Goal: Task Accomplishment & Management: Complete application form

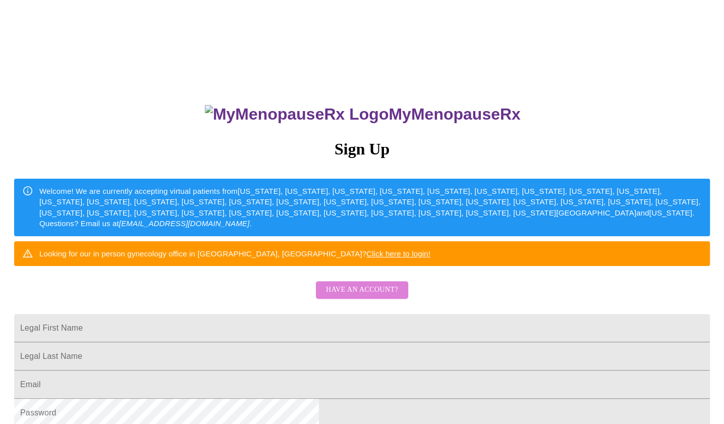
click at [371, 296] on span "Have an account?" at bounding box center [362, 290] width 72 height 13
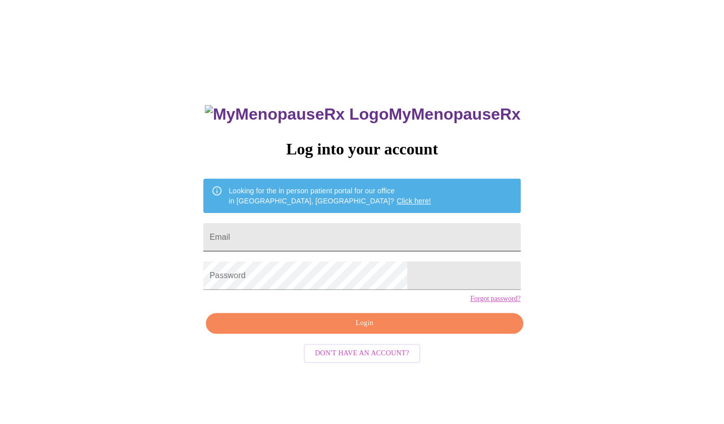
click at [312, 238] on input "Email" at bounding box center [361, 237] width 317 height 28
type input "[EMAIL_ADDRESS][DOMAIN_NAME]"
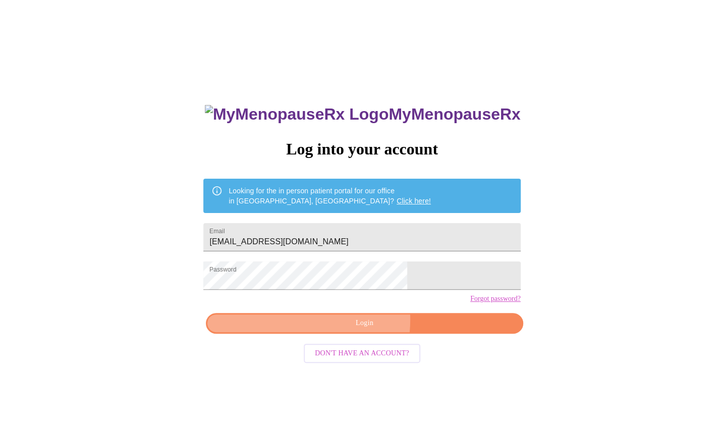
click at [337, 330] on span "Login" at bounding box center [365, 323] width 294 height 13
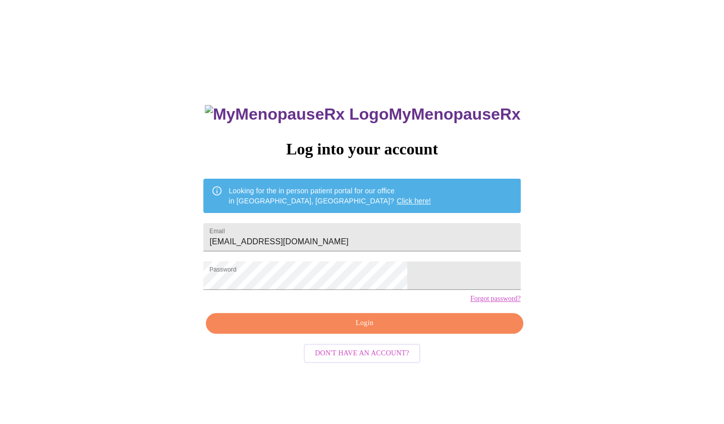
drag, startPoint x: 337, startPoint y: 337, endPoint x: 282, endPoint y: 309, distance: 61.8
click at [282, 309] on div "MyMenopauseRx Log into your account Looking for the in person patient portal fo…" at bounding box center [361, 301] width 337 height 424
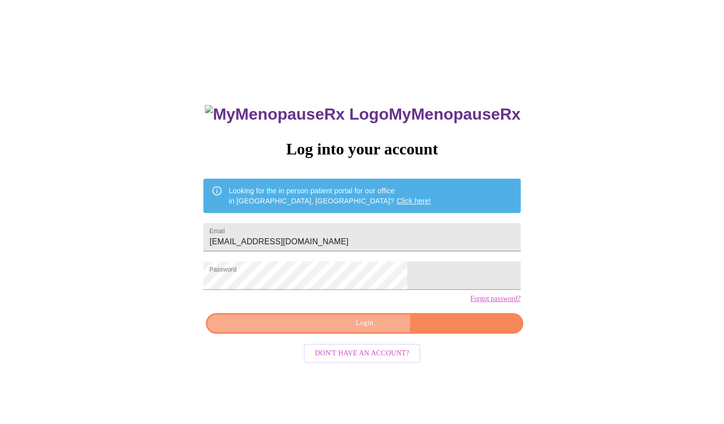
click at [305, 330] on span "Login" at bounding box center [365, 323] width 294 height 13
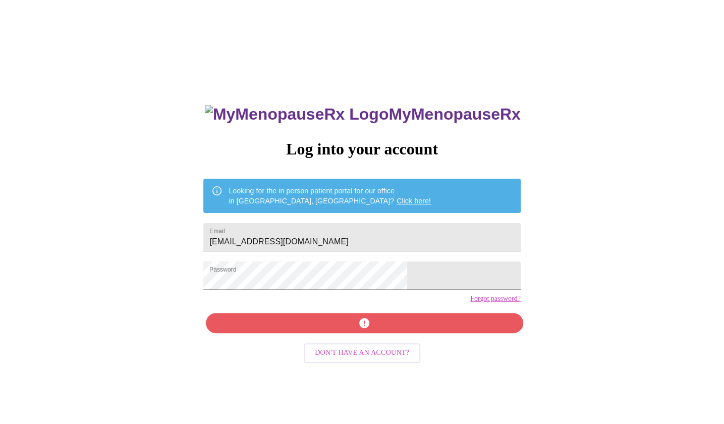
click at [370, 341] on div "MyMenopauseRx Log into your account Looking for the in person patient portal fo…" at bounding box center [361, 301] width 337 height 424
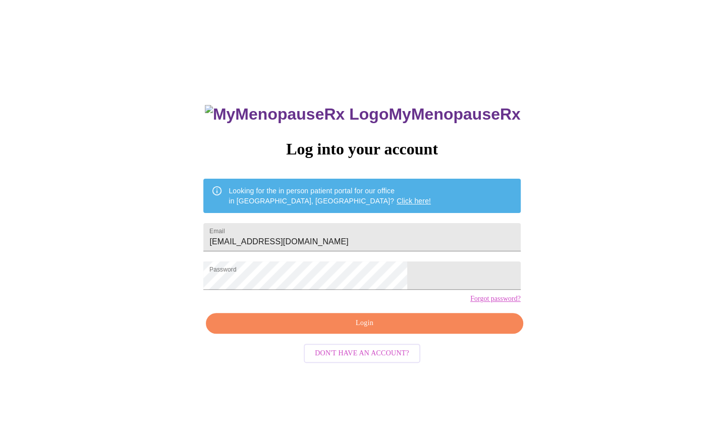
drag, startPoint x: 370, startPoint y: 341, endPoint x: 320, endPoint y: 314, distance: 56.7
click at [320, 314] on div "MyMenopauseRx Log into your account Looking for the in person patient portal fo…" at bounding box center [361, 301] width 337 height 424
click at [358, 330] on span "Login" at bounding box center [365, 323] width 294 height 13
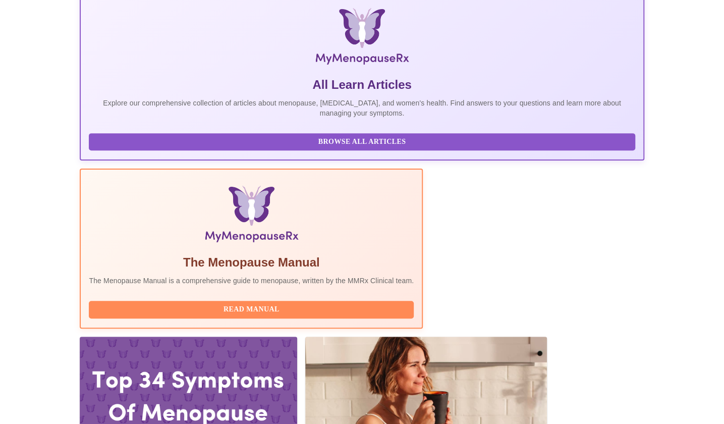
scroll to position [202, 0]
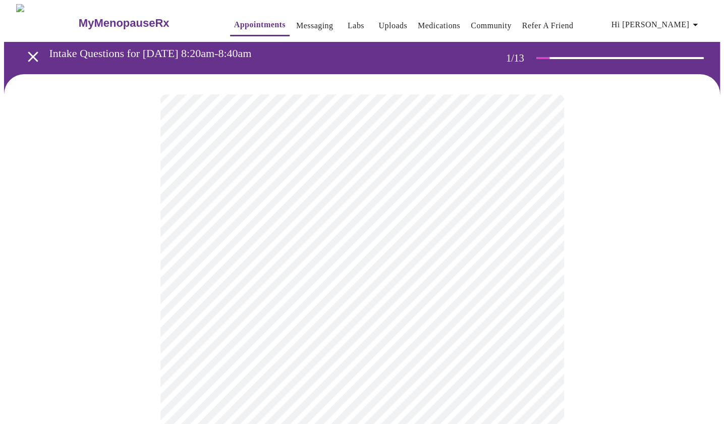
click at [212, 340] on div "[US_STATE] [US_STATE] [US_STATE] [US_STATE] [US_STATE] [US_STATE] [US_STATE] [U…" at bounding box center [362, 212] width 724 height 424
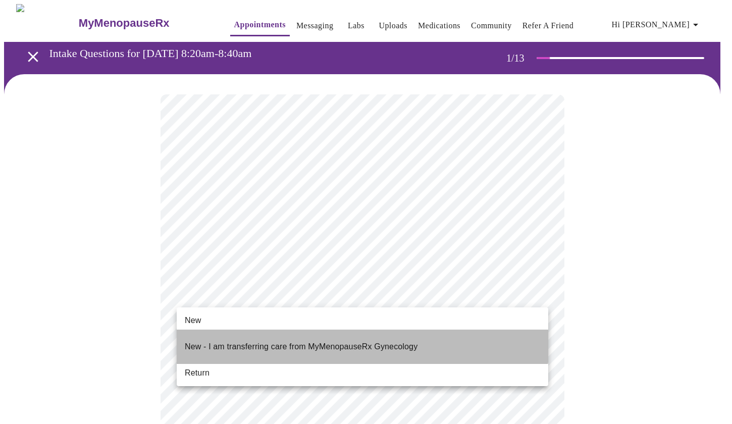
drag, startPoint x: 351, startPoint y: 338, endPoint x: 338, endPoint y: 338, distance: 12.6
click at [338, 341] on p "New - I am transferring care from MyMenopauseRx Gynecology" at bounding box center [301, 347] width 233 height 12
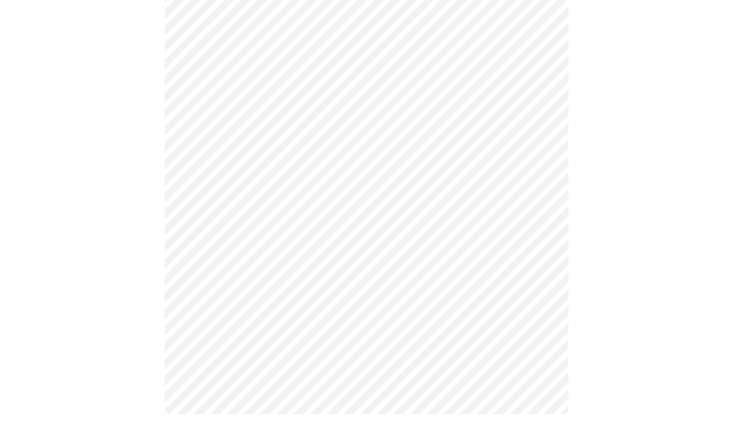
scroll to position [491, 0]
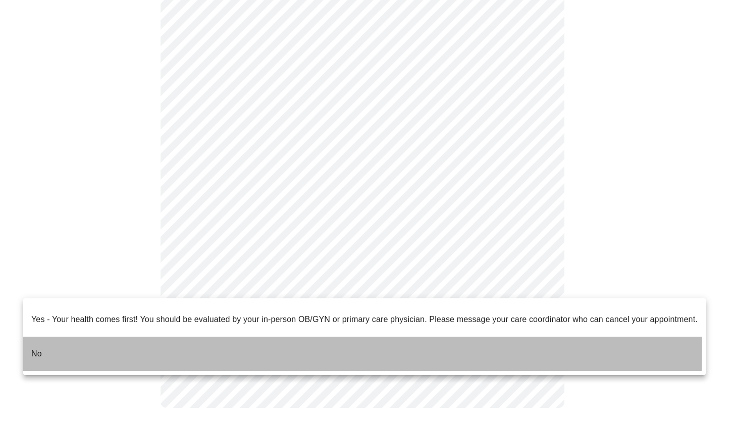
click at [36, 348] on p "No" at bounding box center [36, 354] width 11 height 12
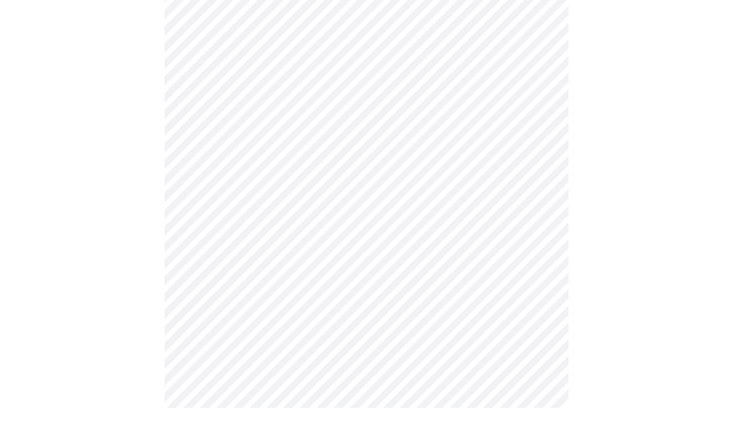
scroll to position [0, 0]
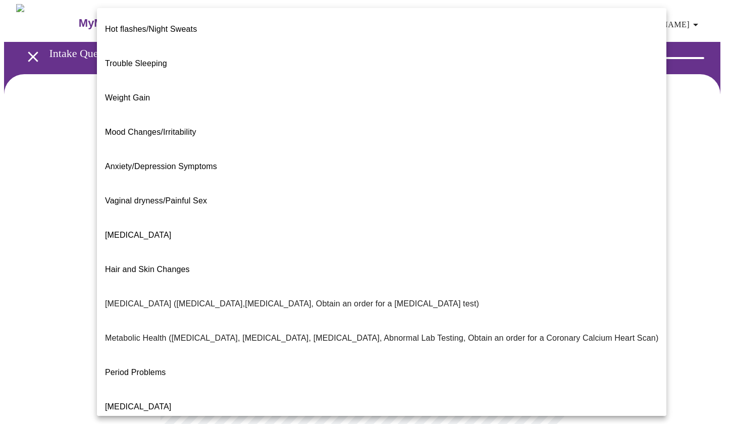
click at [538, 205] on body "MyMenopauseRx Appointments Messaging Labs Uploads Medications Community Refer a…" at bounding box center [366, 307] width 724 height 606
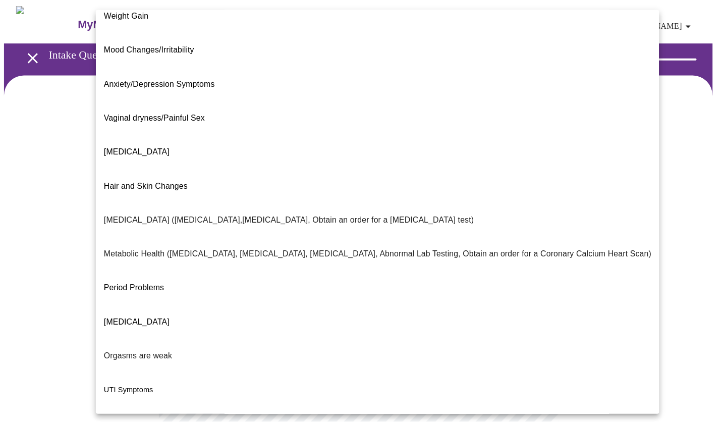
scroll to position [99, 0]
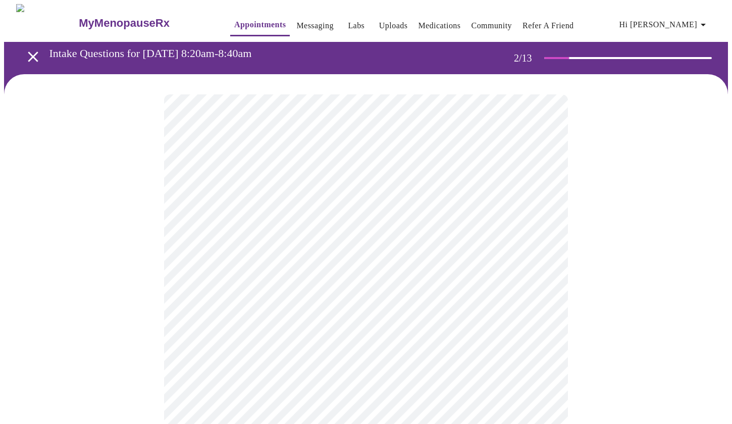
click at [538, 308] on body "MyMenopauseRx Appointments Messaging Labs Uploads Medications Community Refer a…" at bounding box center [366, 304] width 724 height 600
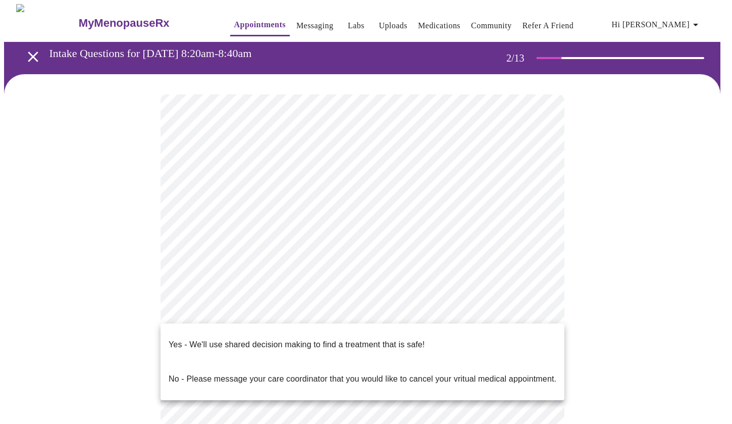
click at [305, 339] on p "Yes - We'll use shared decision making to find a treatment that is safe!" at bounding box center [297, 345] width 256 height 12
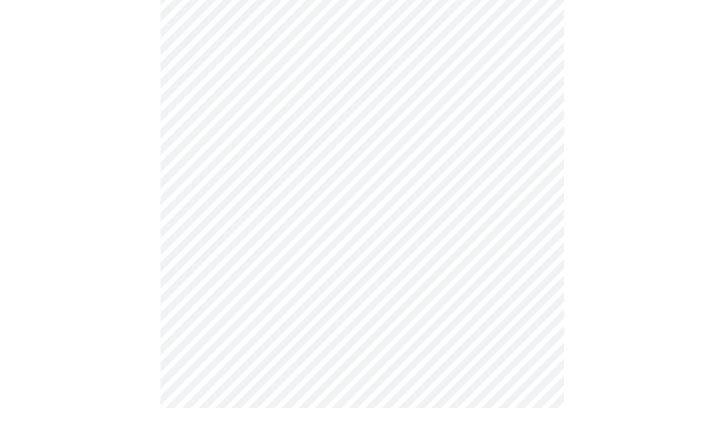
scroll to position [0, 0]
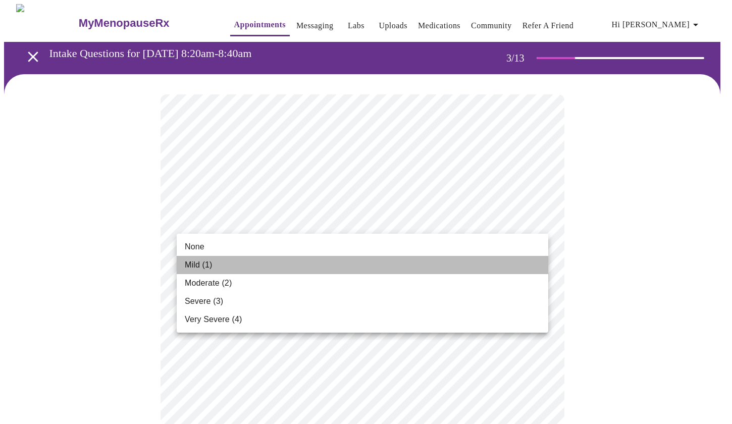
click at [202, 261] on span "Mild (1)" at bounding box center [199, 265] width 28 height 12
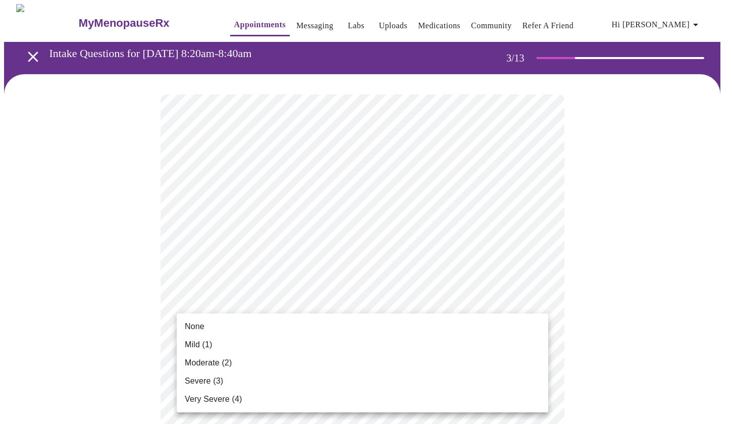
click at [194, 323] on span "None" at bounding box center [195, 326] width 20 height 12
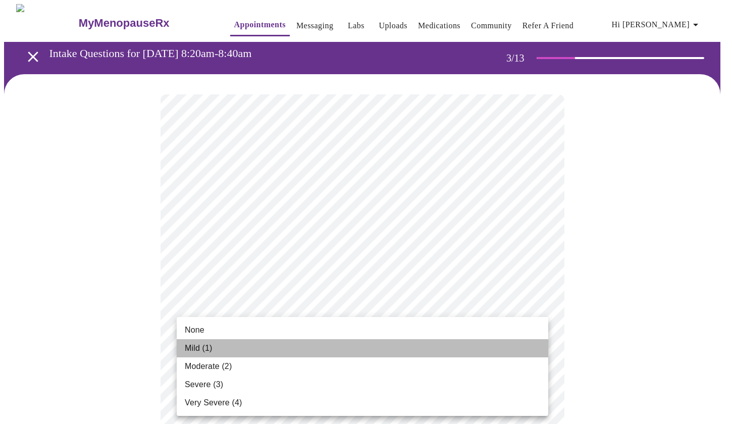
click at [196, 345] on span "Mild (1)" at bounding box center [199, 348] width 28 height 12
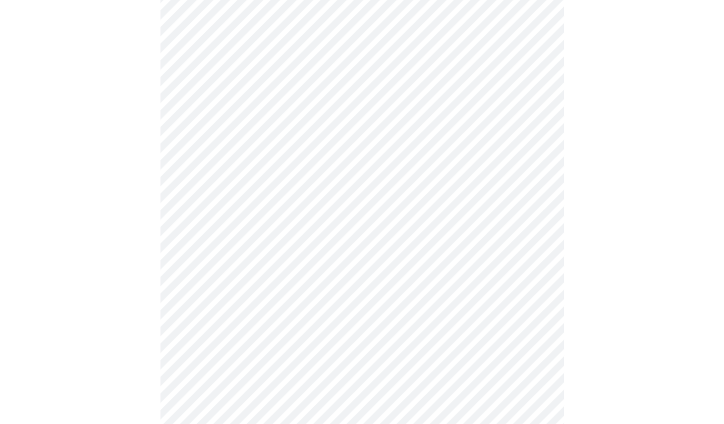
scroll to position [182, 0]
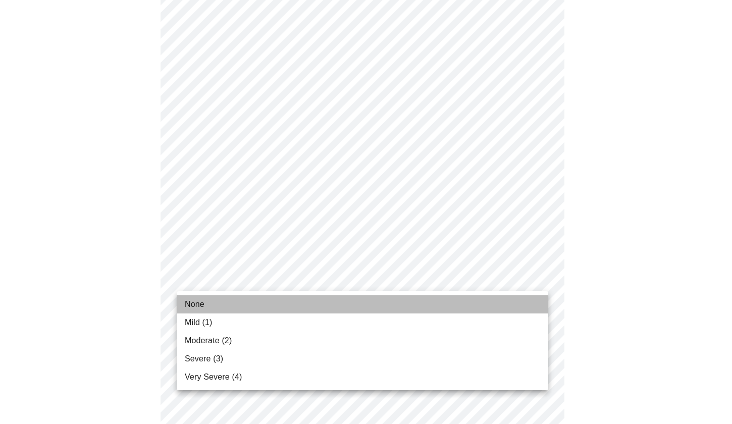
click at [194, 301] on span "None" at bounding box center [195, 304] width 20 height 12
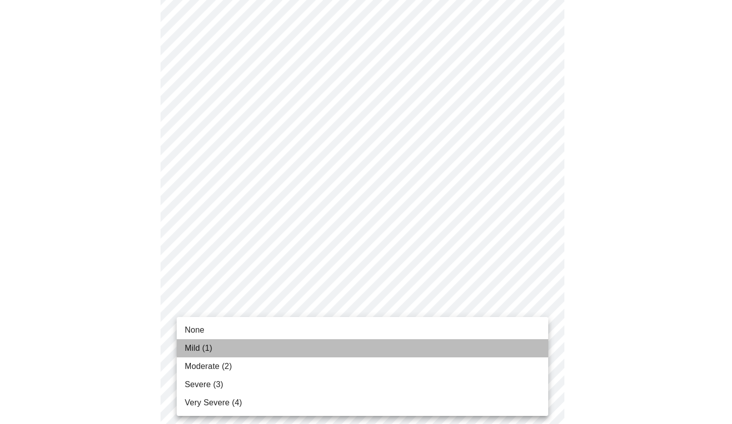
click at [206, 347] on span "Mild (1)" at bounding box center [199, 348] width 28 height 12
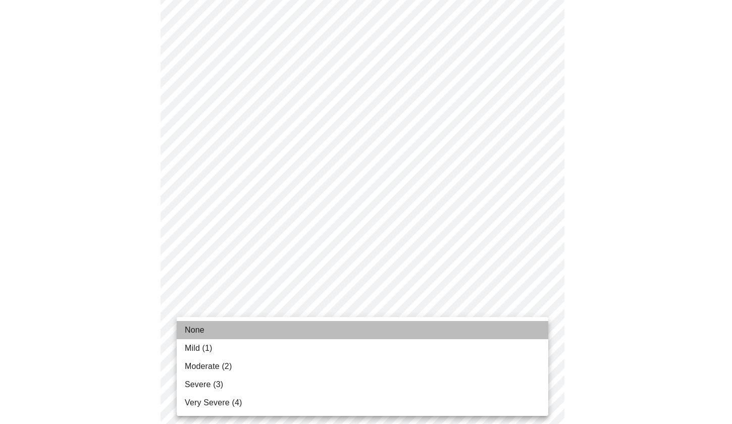
click at [202, 329] on span "None" at bounding box center [195, 330] width 20 height 12
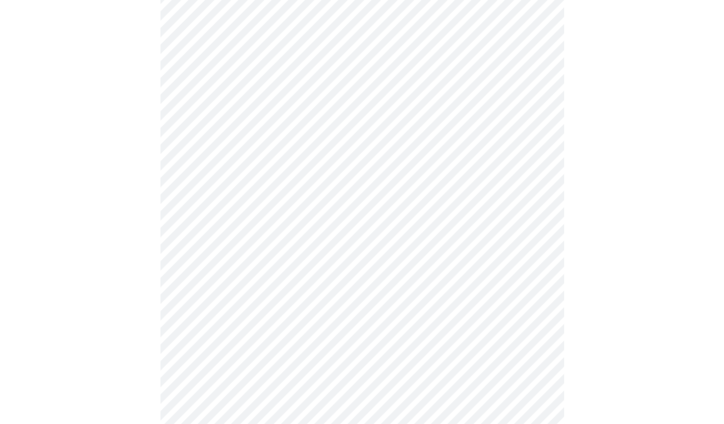
scroll to position [356, 0]
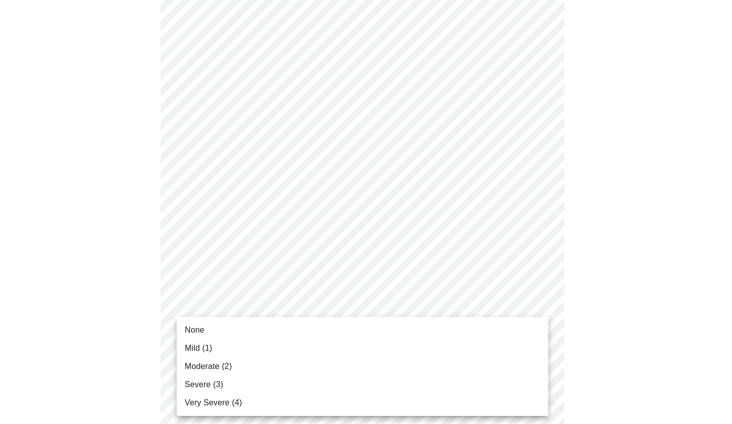
click at [538, 311] on body "MyMenopauseRx Appointments Messaging Labs Uploads Medications Community Refer a…" at bounding box center [366, 277] width 724 height 1258
click at [193, 329] on span "None" at bounding box center [195, 330] width 20 height 12
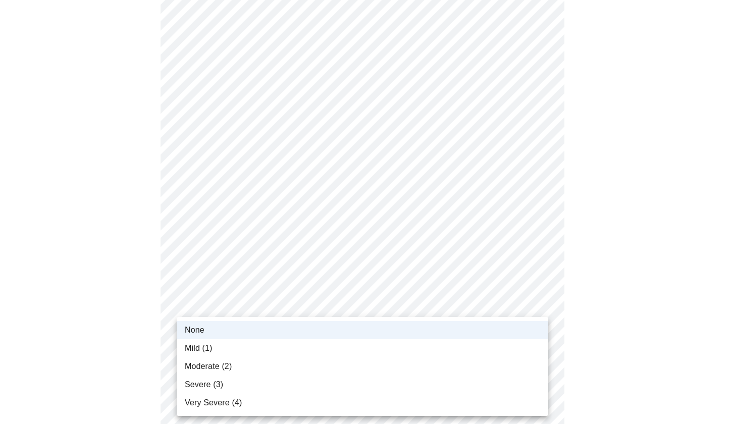
click at [537, 312] on body "MyMenopauseRx Appointments Messaging Labs Uploads Medications Community Refer a…" at bounding box center [366, 270] width 724 height 1244
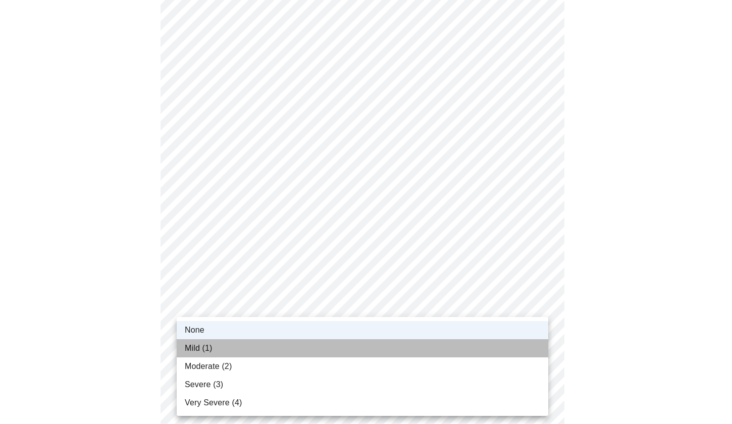
click at [200, 347] on span "Mild (1)" at bounding box center [199, 348] width 28 height 12
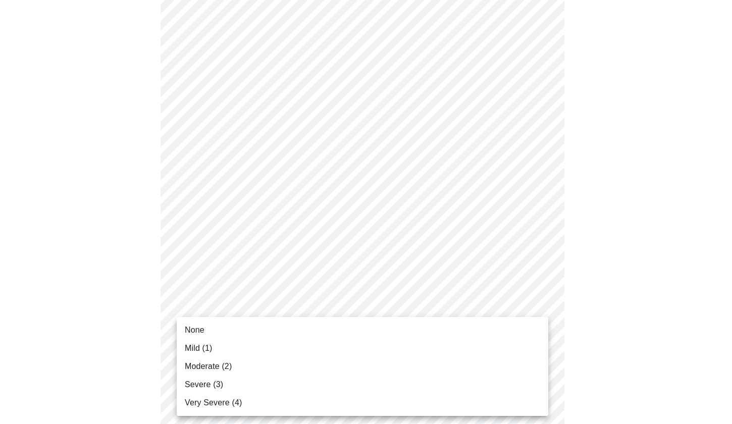
click at [539, 393] on body "MyMenopauseRx Appointments Messaging Labs Uploads Medications Community Refer a…" at bounding box center [366, 270] width 724 height 1244
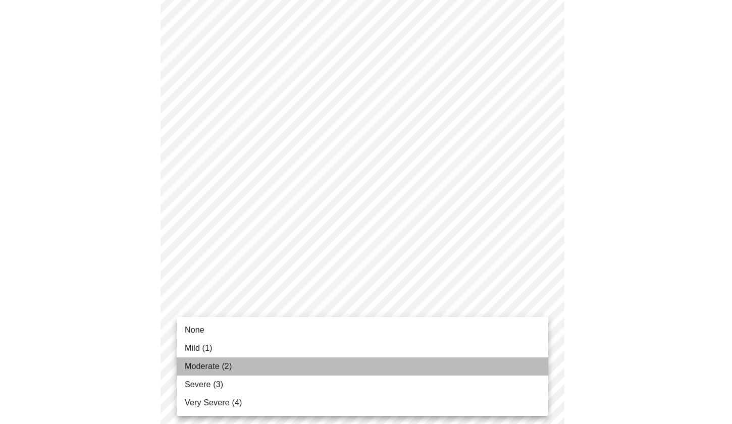
click at [210, 365] on span "Moderate (2)" at bounding box center [208, 366] width 47 height 12
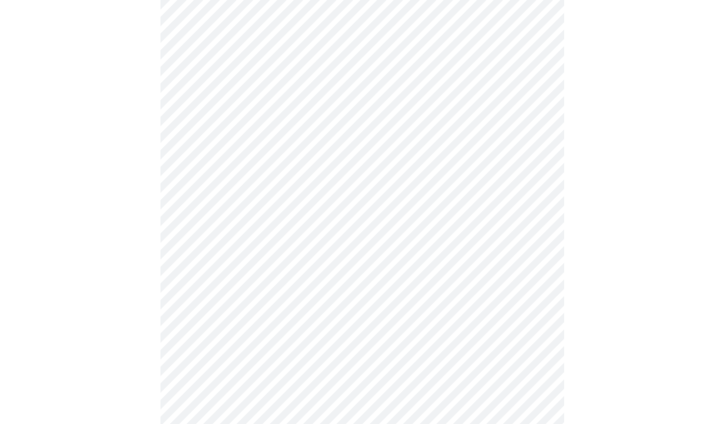
scroll to position [728, 0]
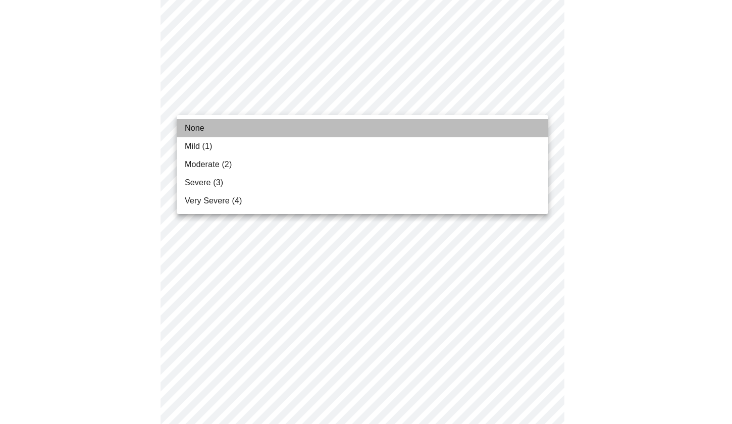
click at [266, 125] on li "None" at bounding box center [362, 128] width 371 height 18
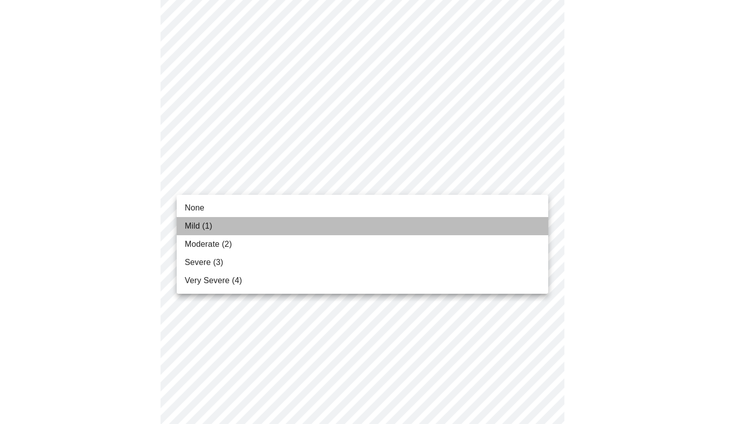
click at [223, 229] on li "Mild (1)" at bounding box center [362, 226] width 371 height 18
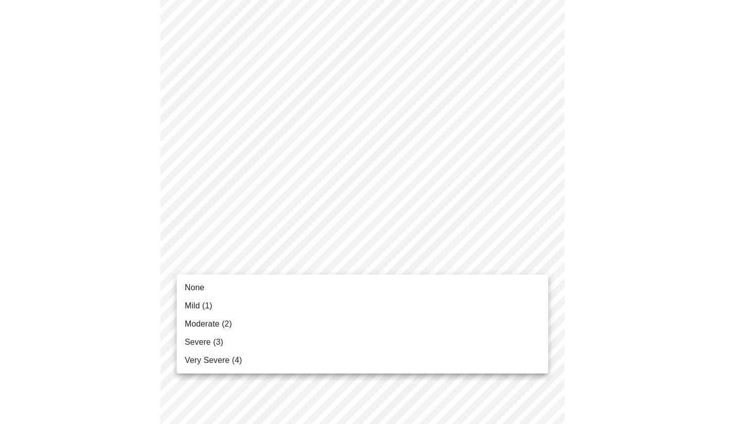
click at [201, 305] on span "Mild (1)" at bounding box center [199, 306] width 28 height 12
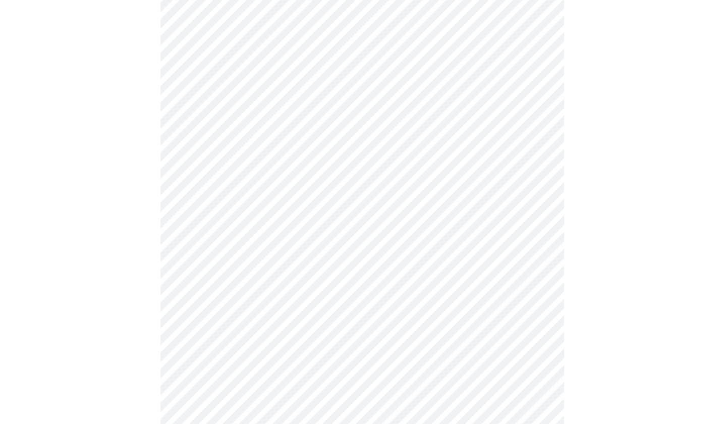
scroll to position [235, 0]
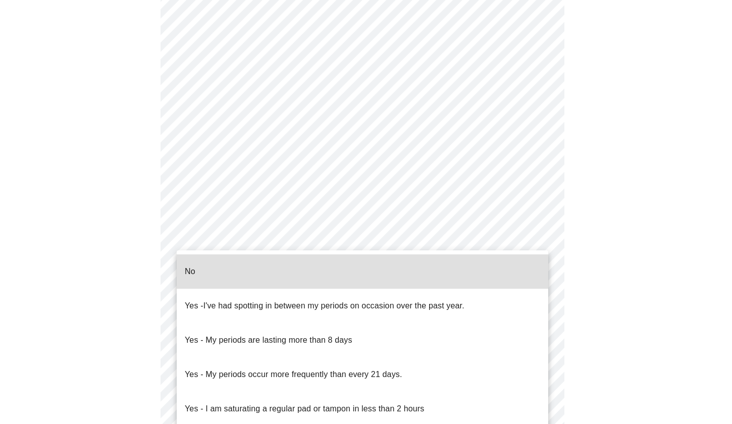
click at [538, 378] on body "MyMenopauseRx Appointments Messaging Labs Uploads Medications Community Refer a…" at bounding box center [366, 266] width 724 height 995
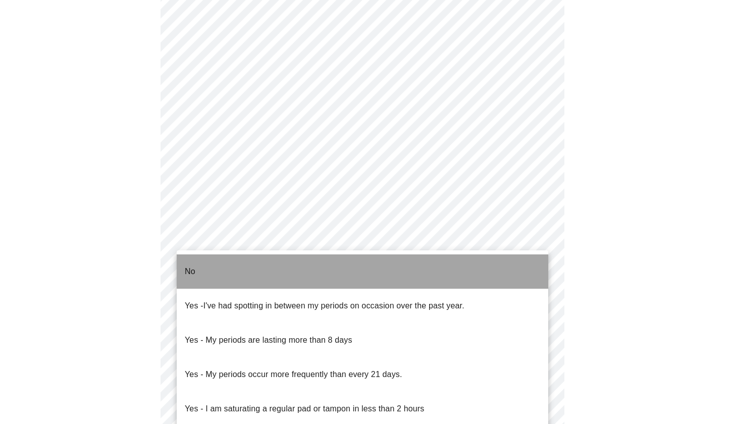
click at [234, 263] on li "No" at bounding box center [362, 271] width 371 height 34
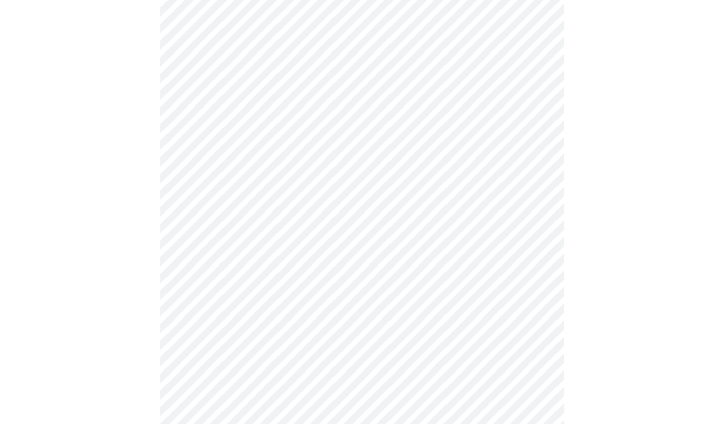
scroll to position [477, 0]
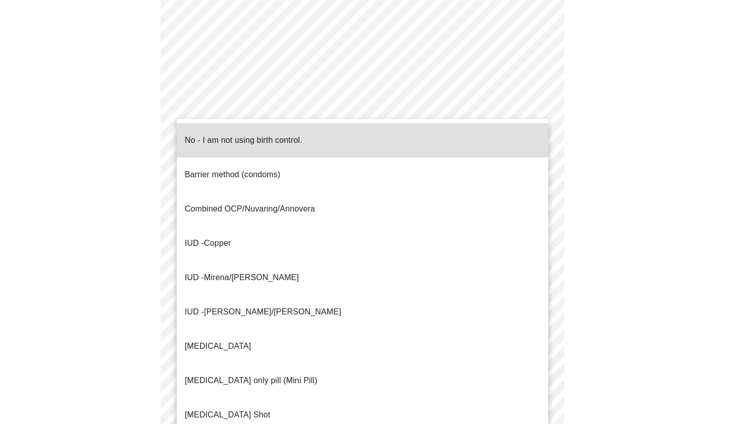
click at [538, 209] on body "MyMenopauseRx Appointments Messaging Labs Uploads Medications Community Refer a…" at bounding box center [366, 21] width 724 height 989
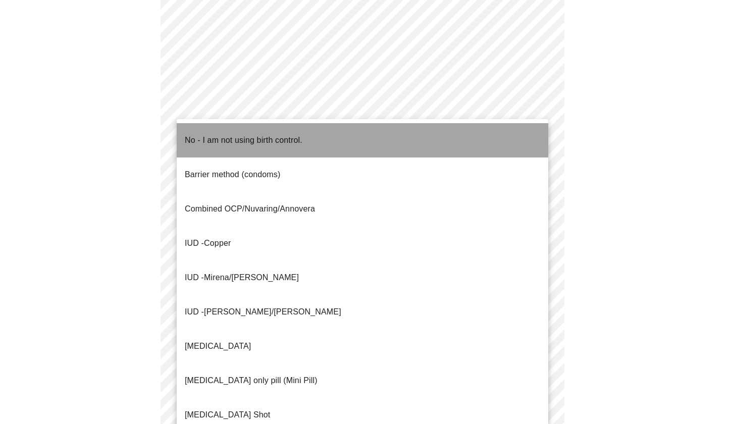
click at [277, 134] on p "No - I am not using birth control." at bounding box center [244, 140] width 118 height 12
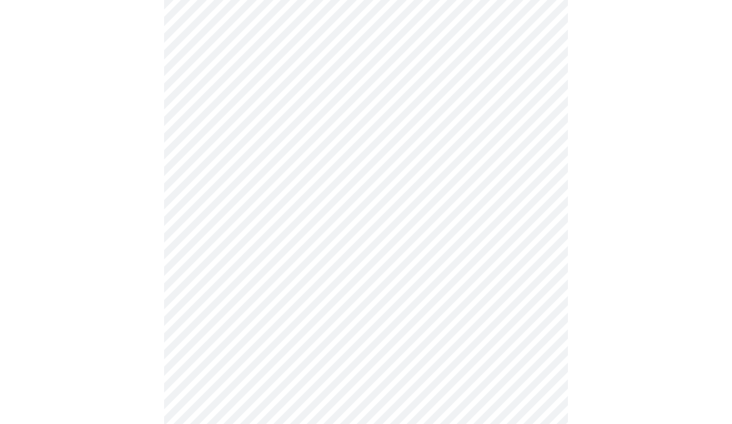
click at [382, 285] on body "MyMenopauseRx Appointments Messaging Labs Uploads Medications Community Refer a…" at bounding box center [366, 18] width 724 height 983
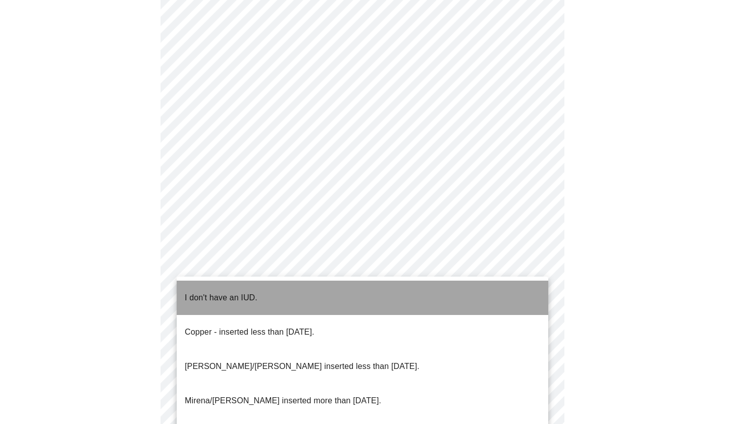
click at [250, 292] on p "I don't have an IUD." at bounding box center [221, 298] width 73 height 12
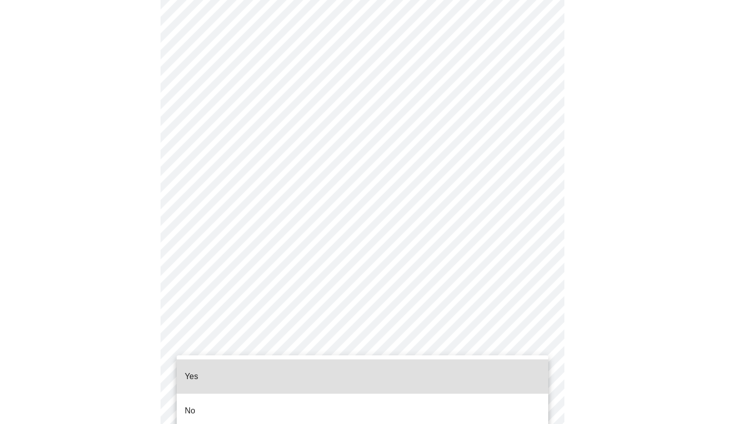
click at [346, 354] on body "MyMenopauseRx Appointments Messaging Labs Uploads Medications Community Refer a…" at bounding box center [366, 15] width 724 height 977
click at [294, 376] on li "Yes" at bounding box center [362, 376] width 371 height 34
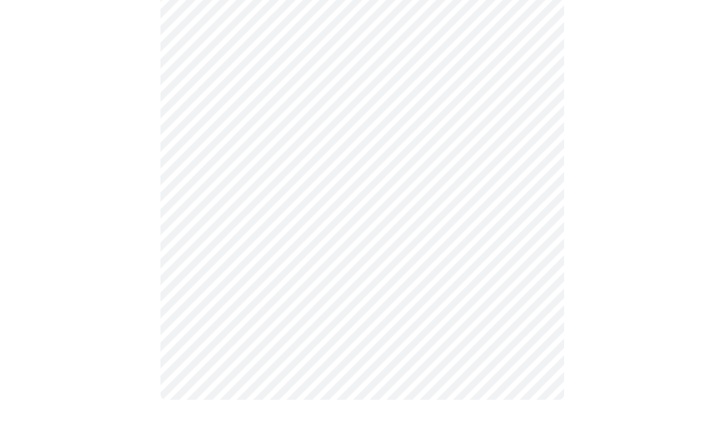
scroll to position [0, 0]
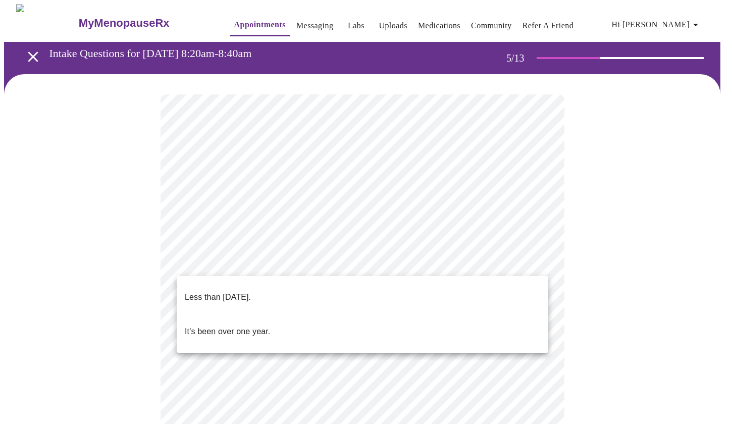
click at [539, 260] on body "MyMenopauseRx Appointments Messaging Labs Uploads Medications Community Refer a…" at bounding box center [366, 413] width 724 height 818
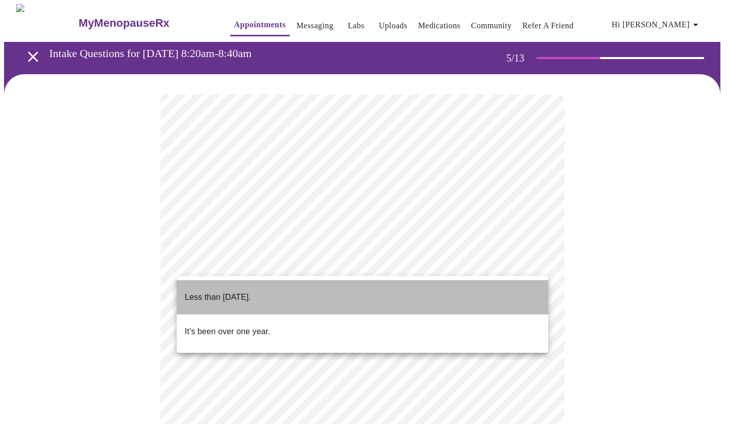
click at [289, 292] on li "Less than [DATE]." at bounding box center [362, 297] width 371 height 34
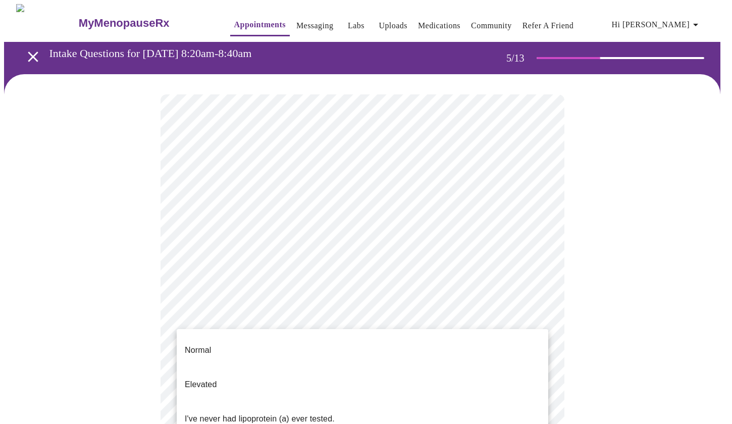
click at [539, 350] on body "MyMenopauseRx Appointments Messaging Labs Uploads Medications Community Refer a…" at bounding box center [366, 410] width 724 height 812
click at [344, 402] on li "I've never had lipoprotein (a) ever tested." at bounding box center [362, 419] width 371 height 34
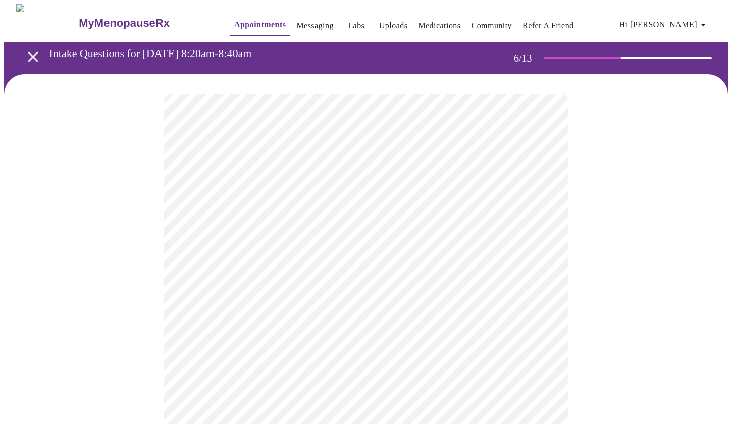
click at [245, 289] on body "MyMenopauseRx Appointments Messaging Labs Uploads Medications Community Refer a…" at bounding box center [366, 273] width 724 height 539
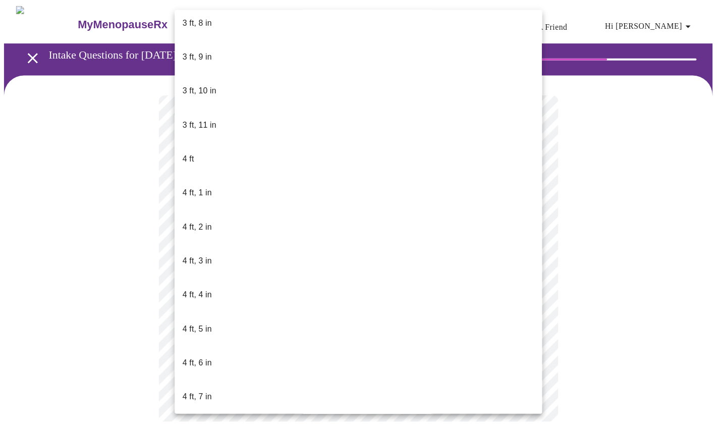
scroll to position [309, 0]
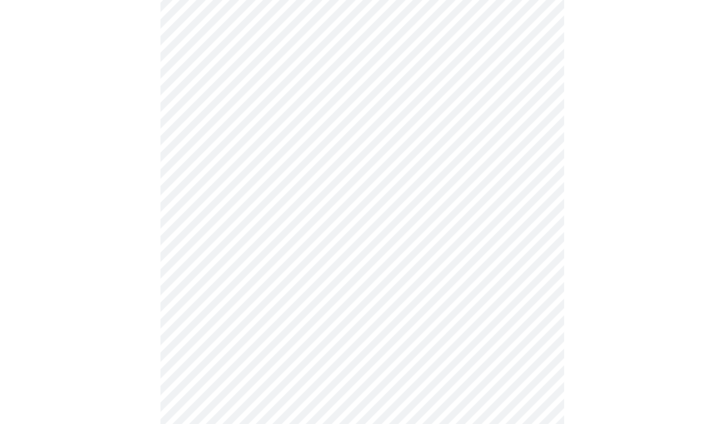
scroll to position [2531, 0]
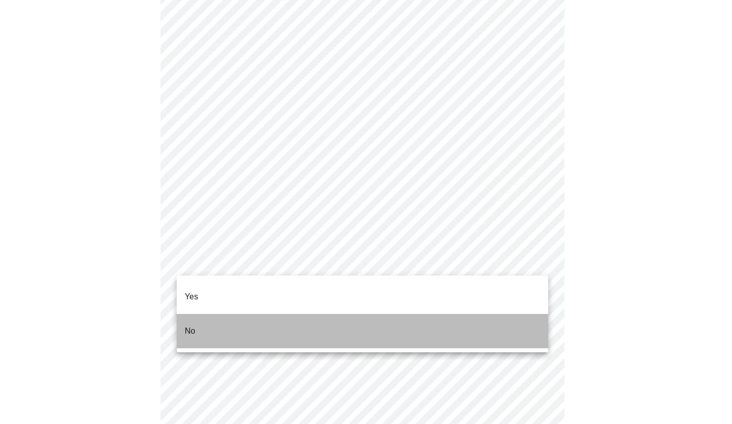
click at [516, 322] on li "No" at bounding box center [362, 331] width 371 height 34
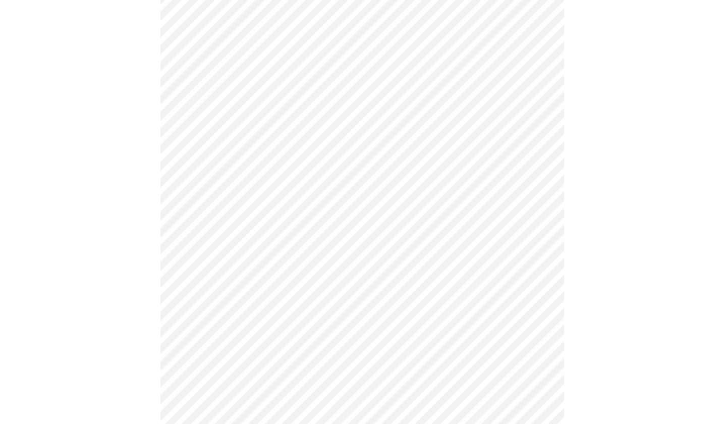
scroll to position [2752, 0]
drag, startPoint x: 722, startPoint y: 383, endPoint x: 720, endPoint y: 453, distance: 70.2
click at [540, 349] on body "MyMenopauseRx Appointments Messaging Labs Uploads Medications Community Refer a…" at bounding box center [366, 4] width 724 height 983
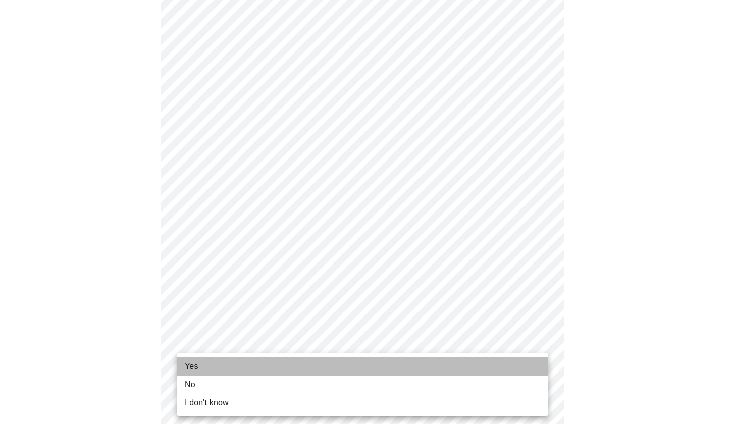
click at [313, 364] on li "Yes" at bounding box center [362, 366] width 371 height 18
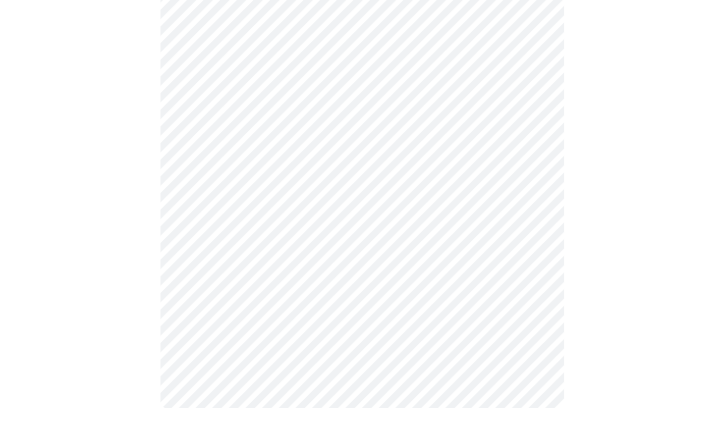
scroll to position [0, 0]
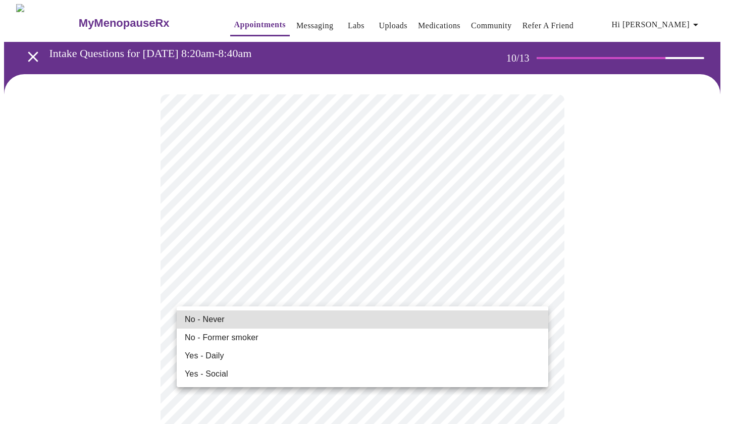
click at [263, 323] on li "No - Never" at bounding box center [362, 319] width 371 height 18
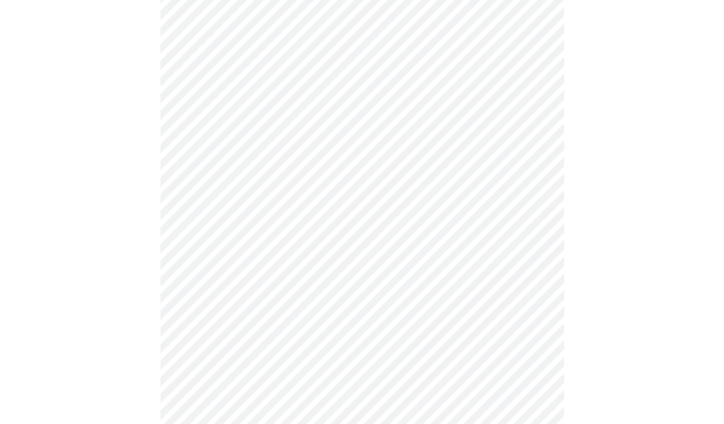
scroll to position [766, 0]
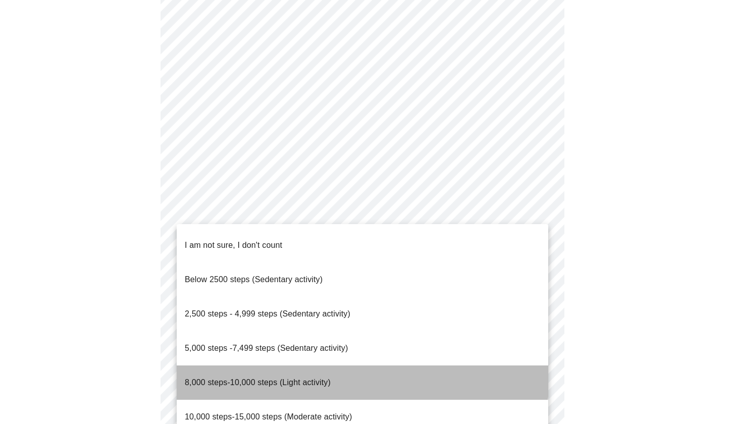
click at [317, 378] on span "8,000 steps-10,000 steps (Light activity)" at bounding box center [258, 382] width 146 height 9
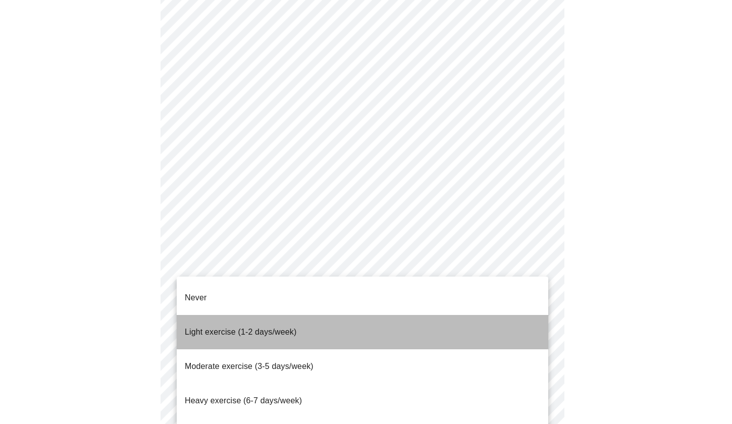
click at [286, 328] on span "Light exercise (1-2 days/week)" at bounding box center [241, 332] width 112 height 9
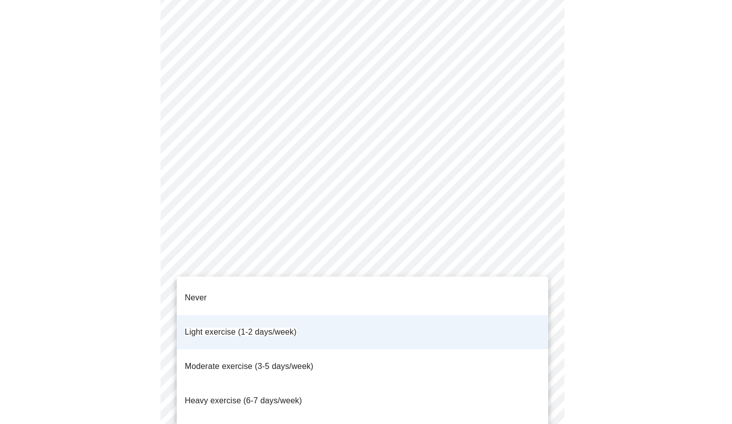
click at [590, 249] on div at bounding box center [366, 212] width 732 height 424
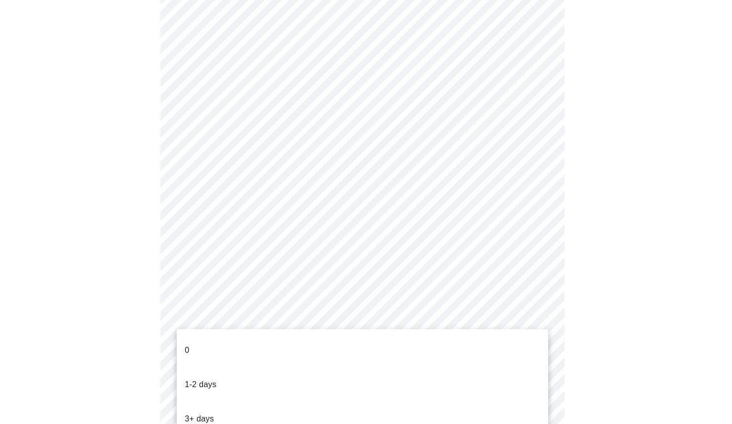
click at [262, 379] on li "1-2 days" at bounding box center [362, 384] width 371 height 34
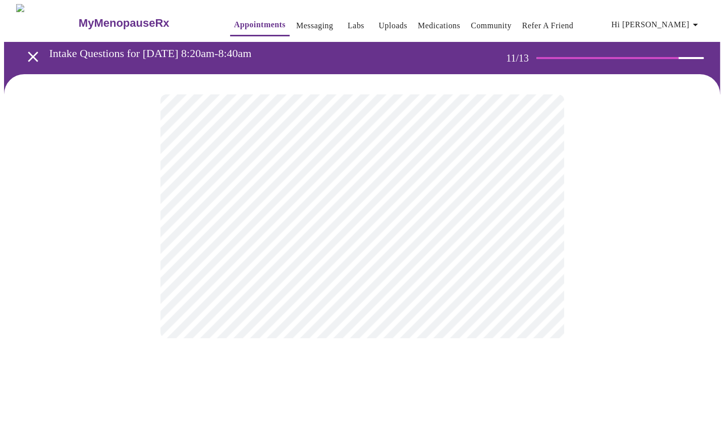
scroll to position [0, 0]
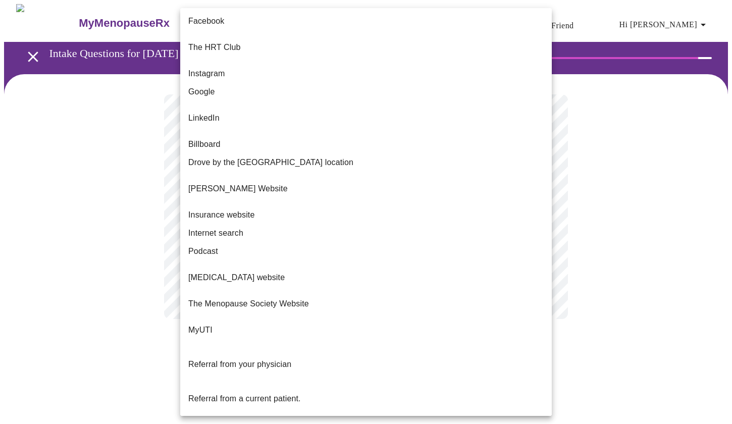
click at [539, 206] on body "MyMenopauseRx Appointments Messaging Labs Uploads Medications Community Refer a…" at bounding box center [366, 171] width 724 height 335
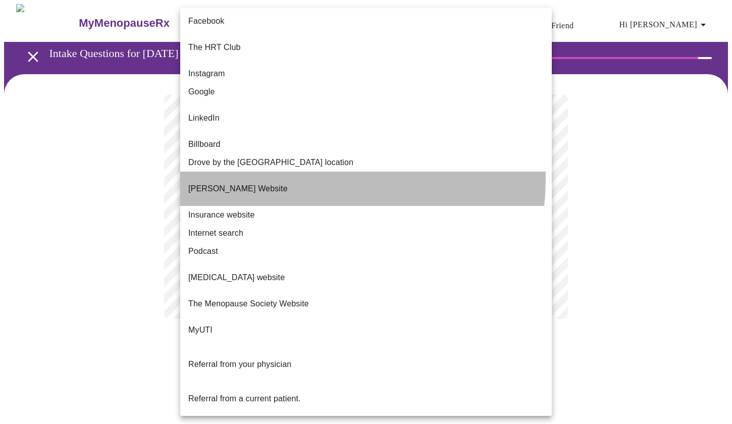
click at [280, 183] on p "[PERSON_NAME] Website" at bounding box center [237, 189] width 99 height 12
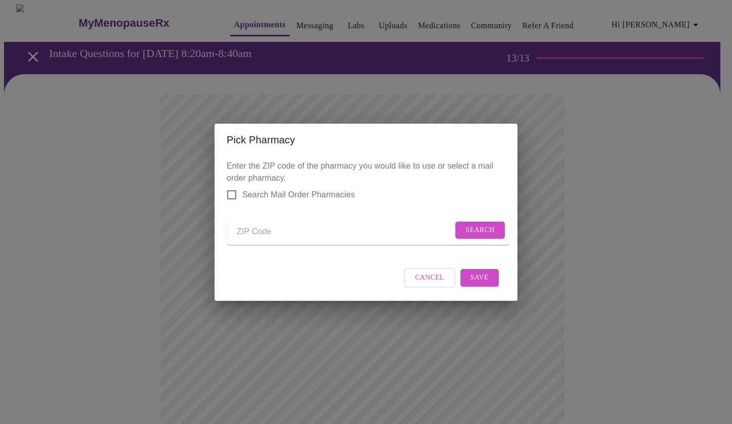
drag, startPoint x: 293, startPoint y: 233, endPoint x: 252, endPoint y: 233, distance: 41.4
click at [252, 233] on input "Send a message to your care team" at bounding box center [345, 232] width 216 height 16
type input "60189"
click at [480, 226] on span "Search" at bounding box center [479, 230] width 29 height 13
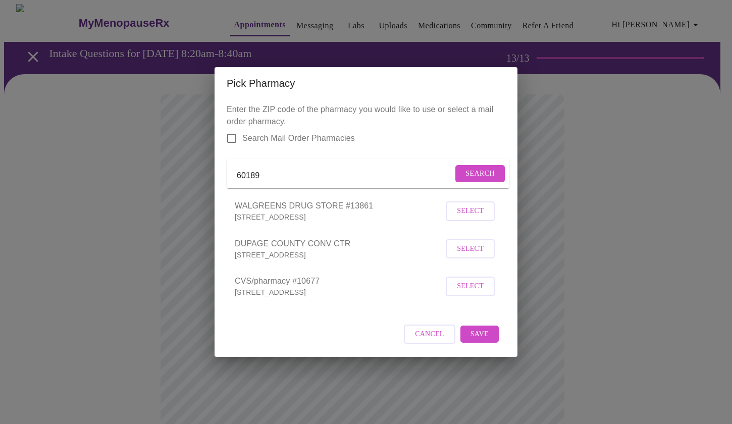
click at [464, 217] on span "Select" at bounding box center [470, 211] width 27 height 13
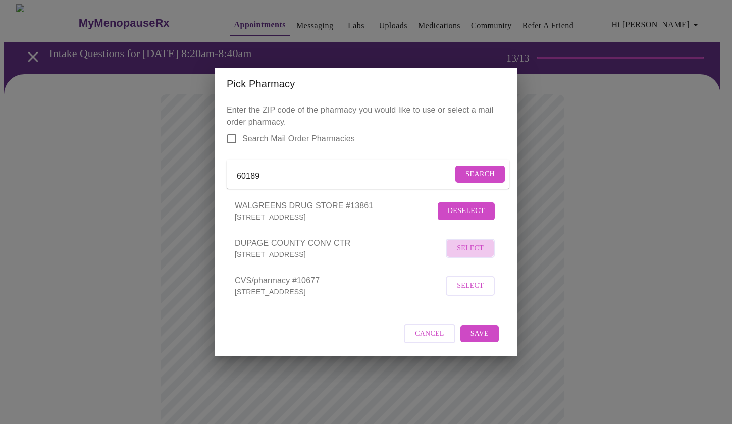
click at [473, 255] on span "Select" at bounding box center [470, 248] width 27 height 13
click at [459, 218] on span "Select" at bounding box center [470, 211] width 27 height 13
click at [484, 340] on span "Save" at bounding box center [479, 334] width 18 height 13
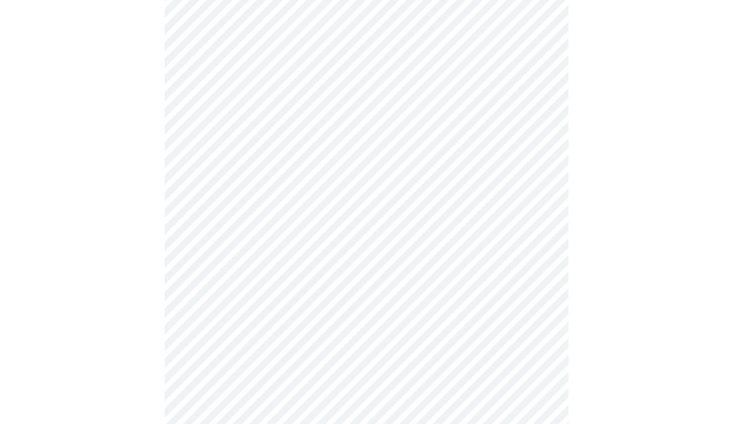
scroll to position [221, 0]
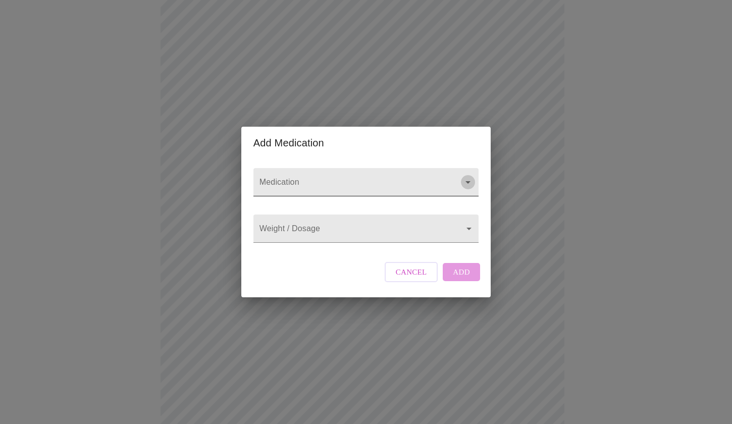
click at [465, 176] on icon "Open" at bounding box center [468, 182] width 12 height 12
click at [467, 168] on div at bounding box center [365, 182] width 225 height 28
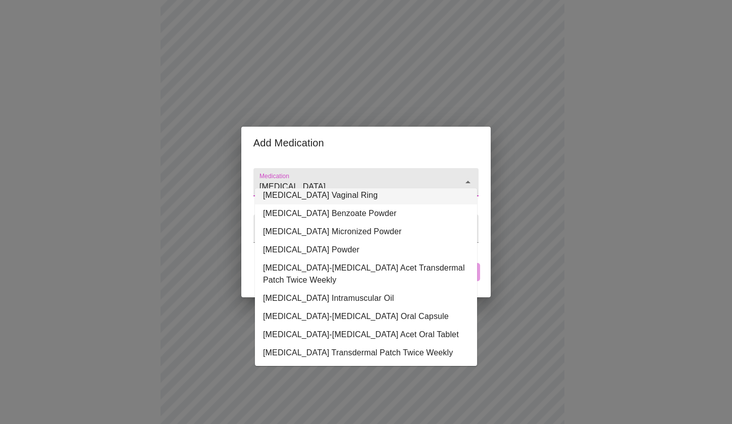
scroll to position [87, 0]
click at [361, 344] on li "[MEDICAL_DATA] Transdermal Patch Twice Weekly" at bounding box center [366, 353] width 222 height 18
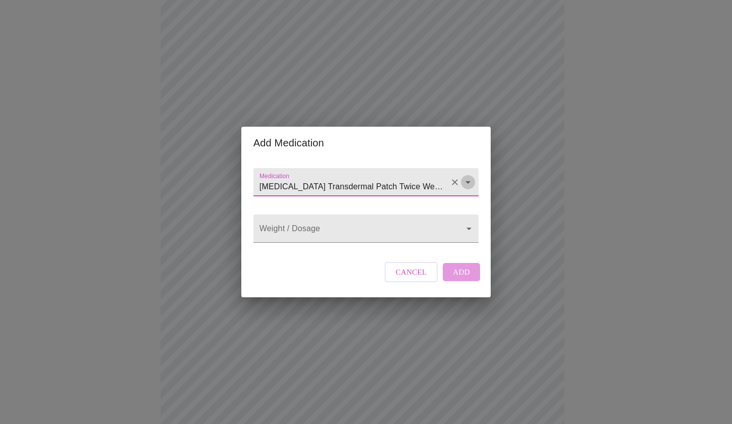
click at [466, 181] on icon "Open" at bounding box center [467, 182] width 5 height 3
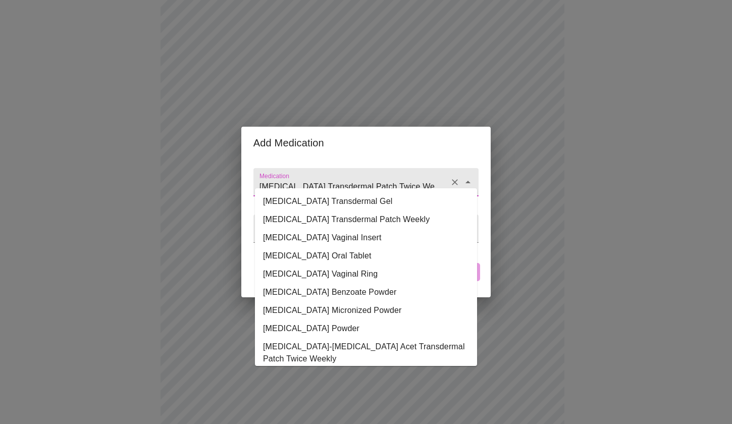
scroll to position [85, 0]
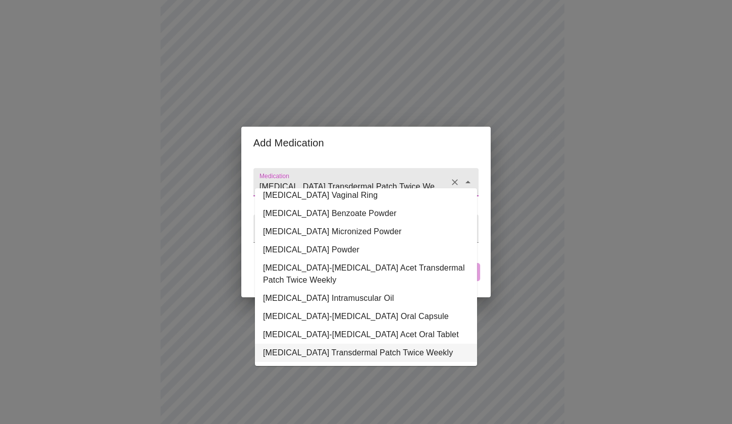
type input "[MEDICAL_DATA] Transdermal Patch Twice Weekly"
click at [469, 142] on div "Add Medication" at bounding box center [365, 143] width 249 height 32
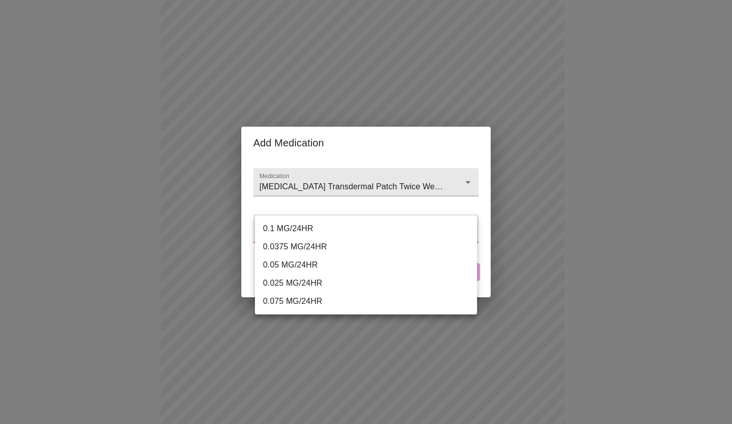
click at [468, 229] on body "MyMenopauseRx Appointments Messaging Labs Uploads Medications Community Refer a…" at bounding box center [366, 162] width 724 height 759
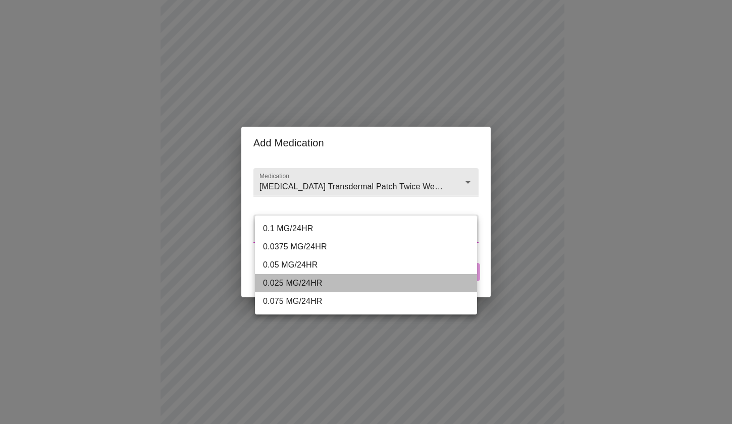
click at [309, 284] on li "0.025 MG/24HR" at bounding box center [366, 283] width 222 height 18
type input "0.025 MG/24HR"
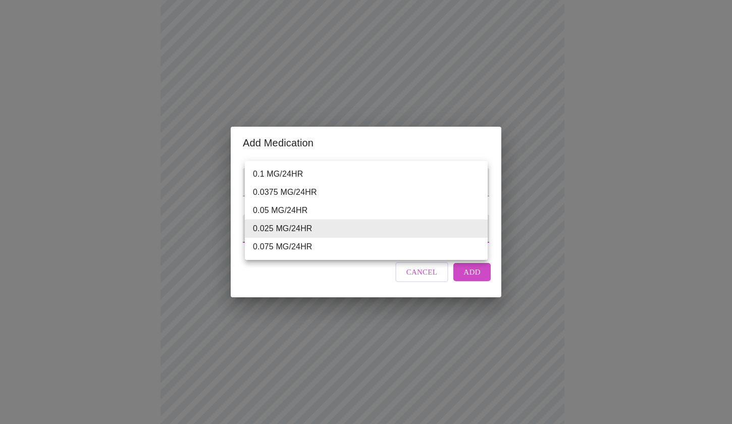
click at [475, 228] on body "MyMenopauseRx Appointments Messaging Labs Uploads Medications Community Refer a…" at bounding box center [366, 162] width 724 height 759
click at [467, 286] on div at bounding box center [366, 212] width 732 height 424
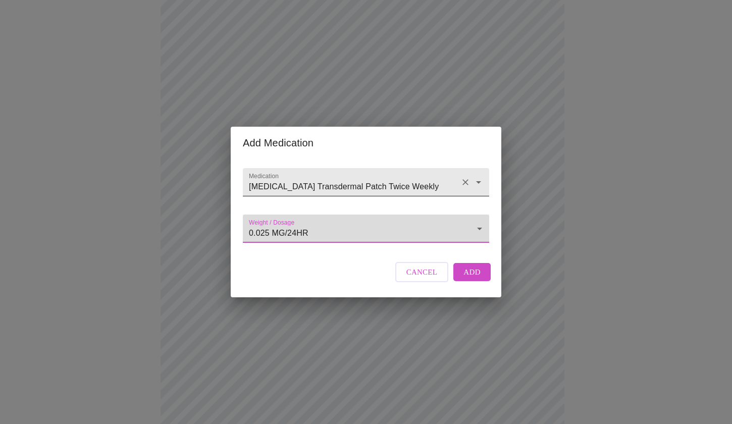
click at [477, 176] on icon "Open" at bounding box center [478, 182] width 12 height 12
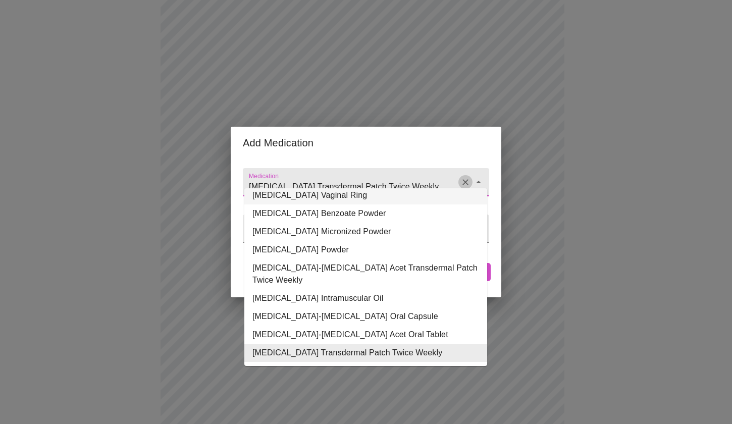
click at [461, 177] on icon "Clear" at bounding box center [465, 182] width 10 height 10
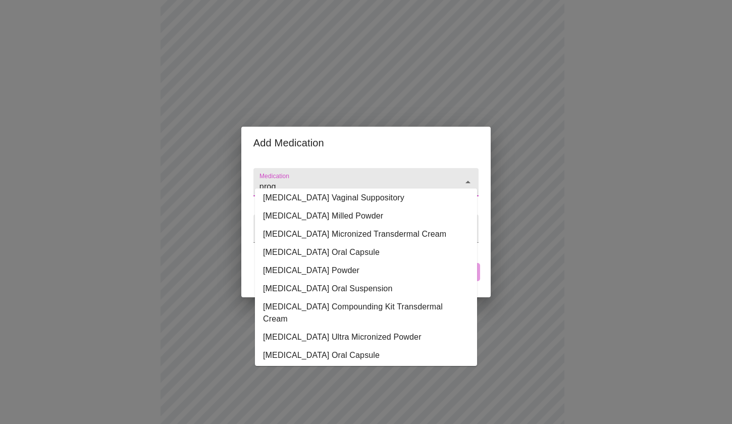
scroll to position [111, 0]
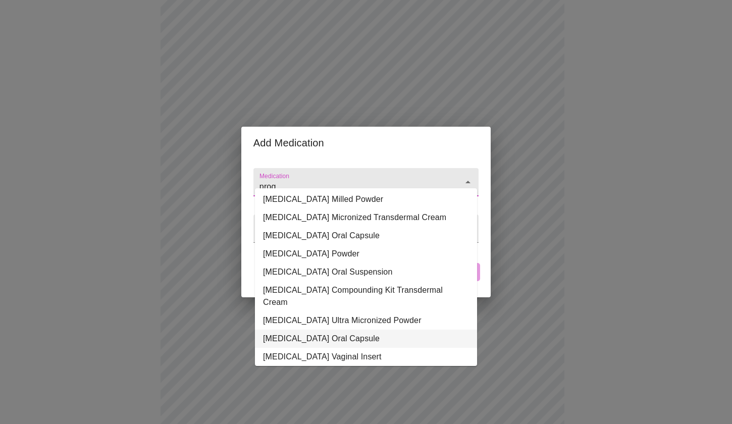
click at [360, 330] on li "[MEDICAL_DATA] Oral Capsule" at bounding box center [366, 339] width 222 height 18
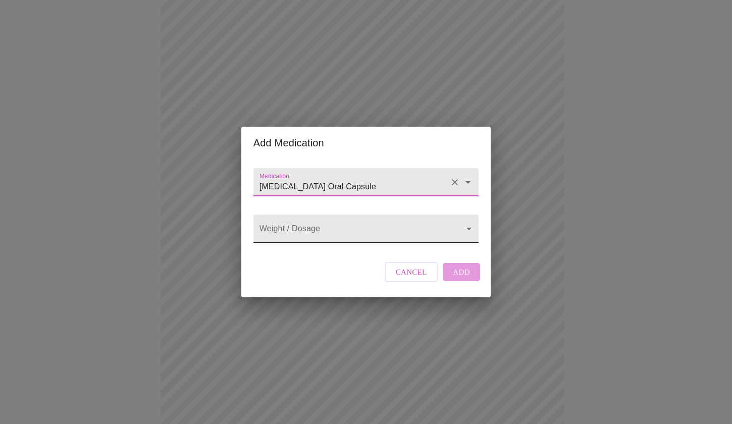
type input "[MEDICAL_DATA] Oral Capsule"
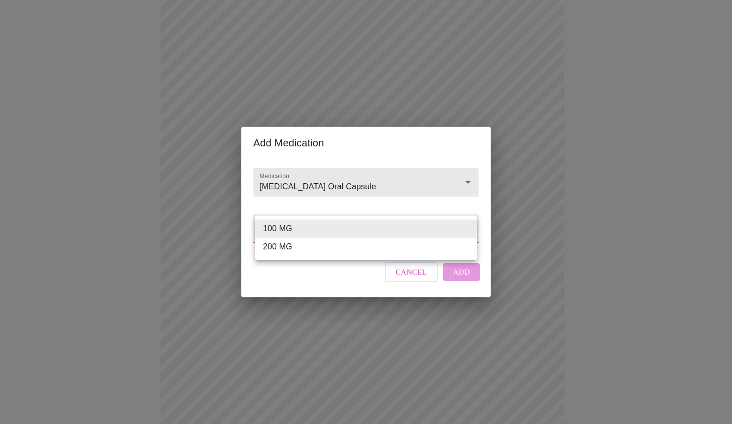
click at [466, 231] on body "MyMenopauseRx Appointments Messaging Labs Uploads Medications Community Refer a…" at bounding box center [366, 162] width 724 height 759
click at [345, 228] on li "100 MG" at bounding box center [366, 229] width 222 height 18
type input "100 MG"
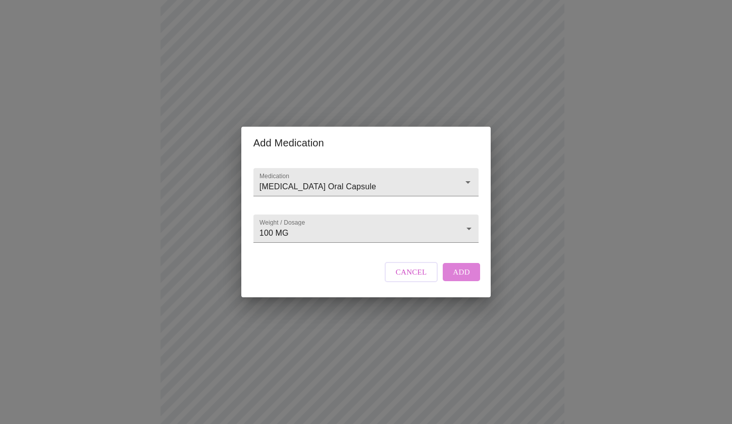
click at [458, 279] on span "Add" at bounding box center [461, 271] width 17 height 13
click at [468, 176] on icon "Open" at bounding box center [468, 182] width 12 height 12
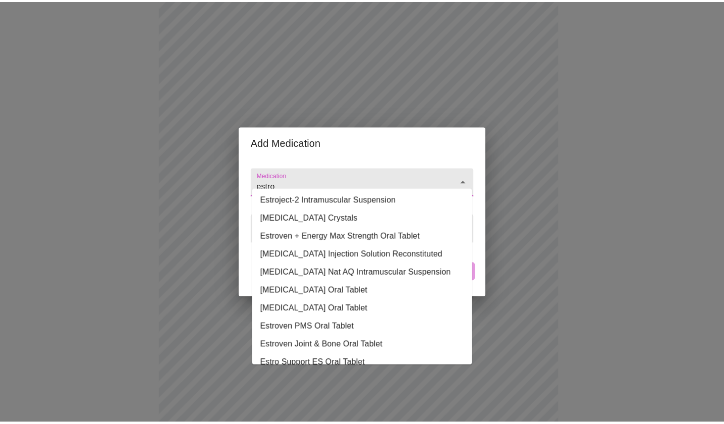
scroll to position [0, 0]
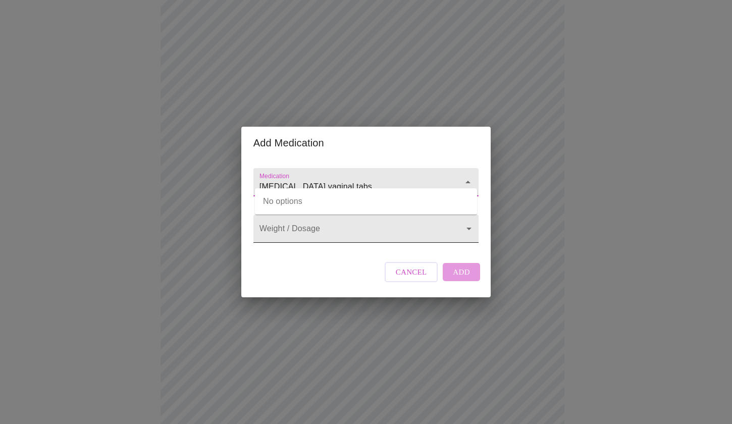
type input "[MEDICAL_DATA] vaginal tabs"
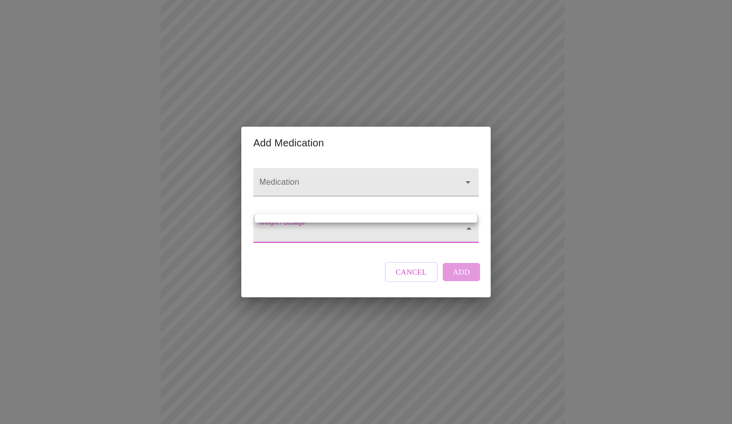
click at [467, 226] on body "MyMenopauseRx Appointments Messaging Labs Uploads Medications Community Refer a…" at bounding box center [366, 173] width 724 height 781
click at [465, 168] on div at bounding box center [366, 212] width 732 height 424
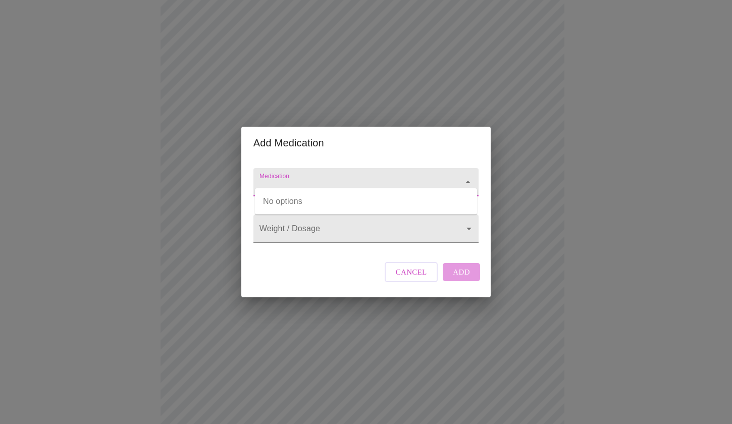
click at [347, 178] on input "Medication" at bounding box center [351, 187] width 188 height 19
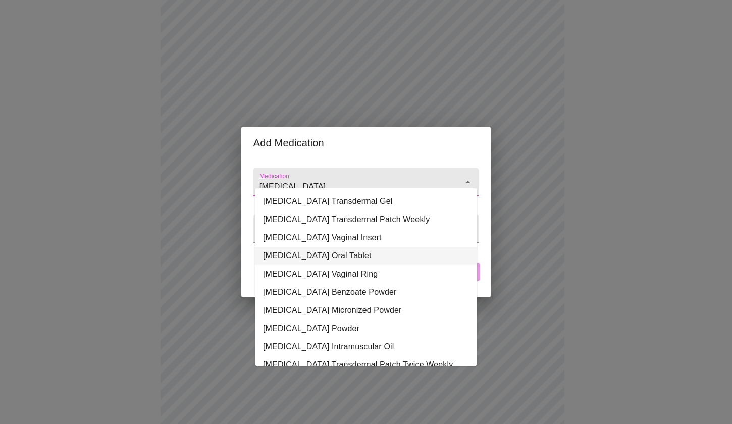
click at [308, 252] on li "[MEDICAL_DATA] Oral Tablet" at bounding box center [366, 256] width 222 height 18
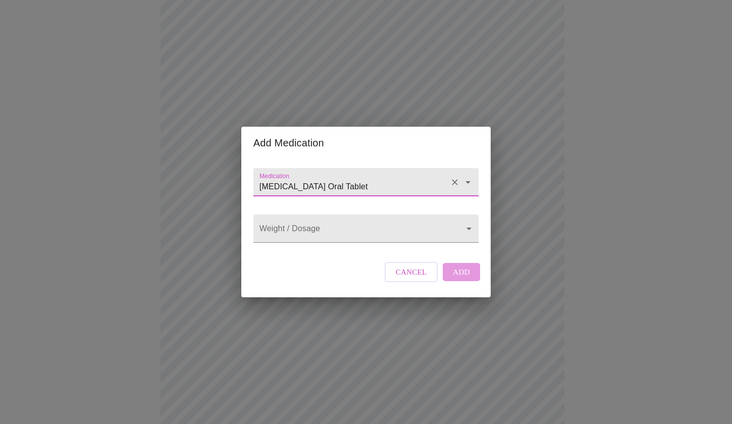
click at [467, 181] on icon "Open" at bounding box center [467, 182] width 5 height 3
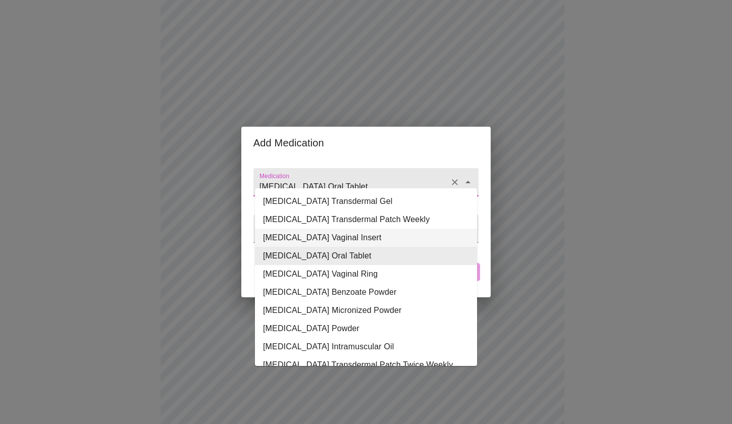
click at [314, 237] on li "[MEDICAL_DATA] Vaginal Insert" at bounding box center [366, 238] width 222 height 18
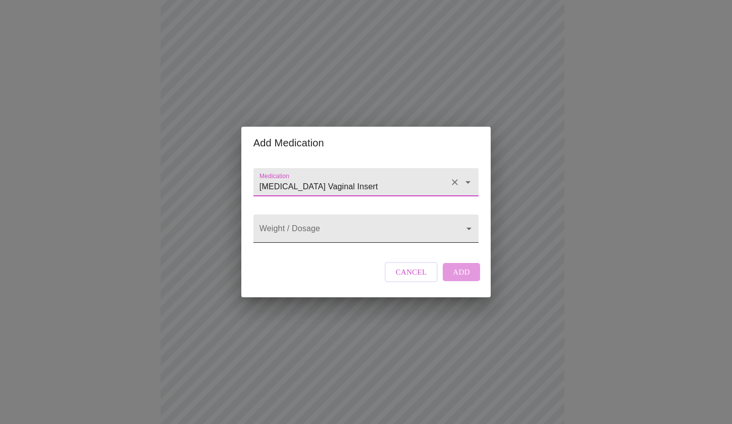
type input "[MEDICAL_DATA] Vaginal Insert"
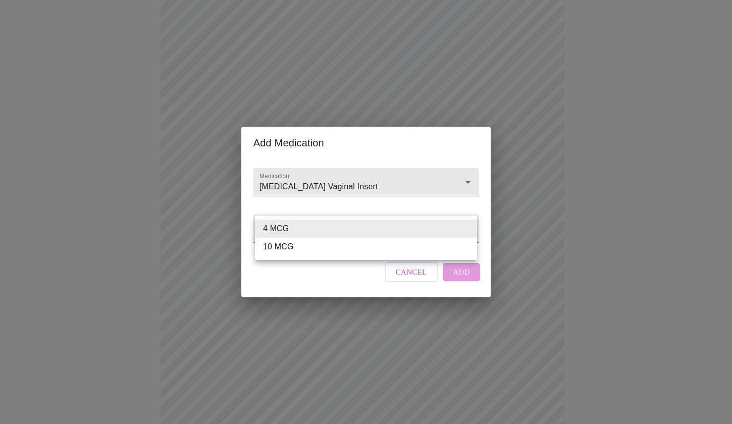
click at [466, 227] on body "MyMenopauseRx Appointments Messaging Labs Uploads Medications Community Refer a…" at bounding box center [366, 173] width 724 height 781
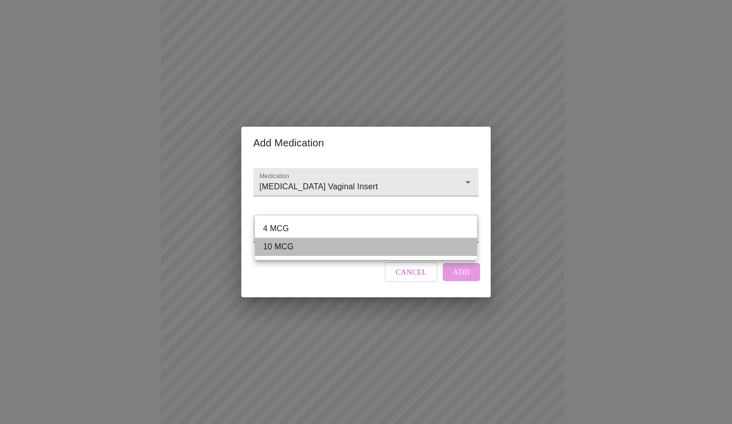
click at [335, 254] on li "10 MCG" at bounding box center [366, 247] width 222 height 18
type input "10 MCG"
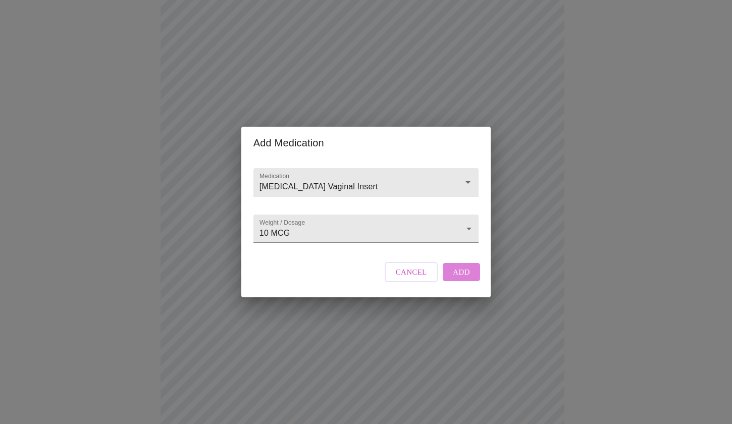
click at [458, 279] on span "Add" at bounding box center [461, 271] width 17 height 13
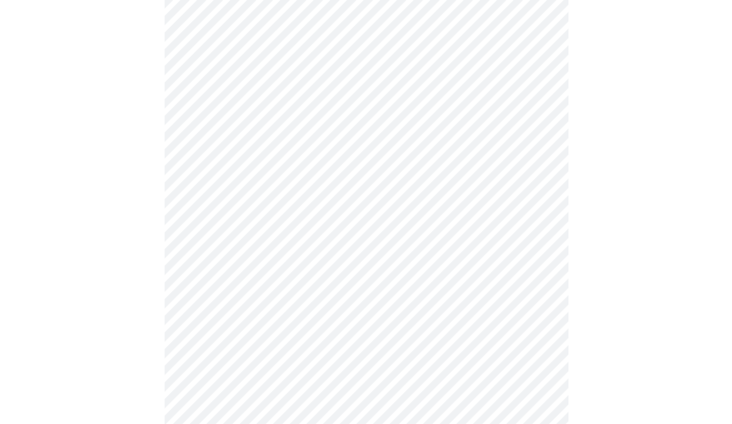
scroll to position [144, 0]
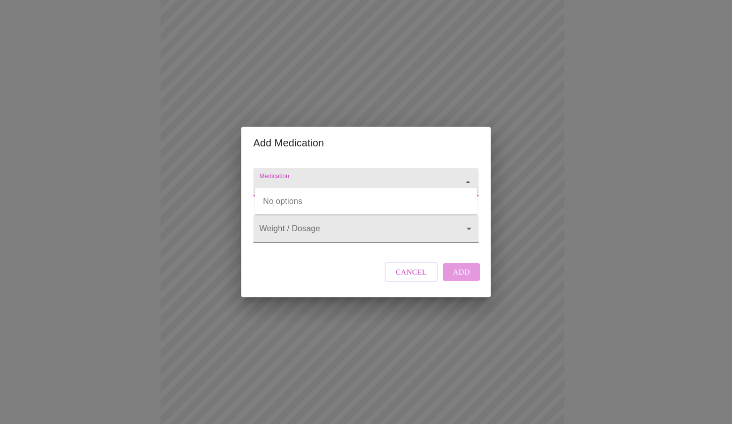
click at [290, 178] on input "Medication" at bounding box center [351, 187] width 188 height 19
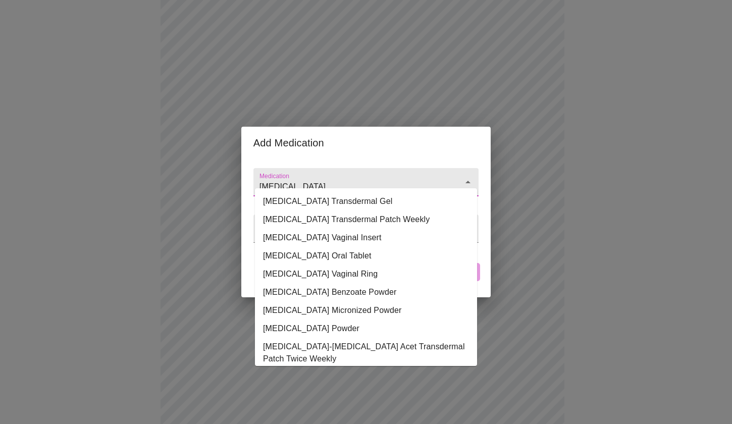
click at [290, 178] on input "[MEDICAL_DATA]" at bounding box center [351, 187] width 188 height 19
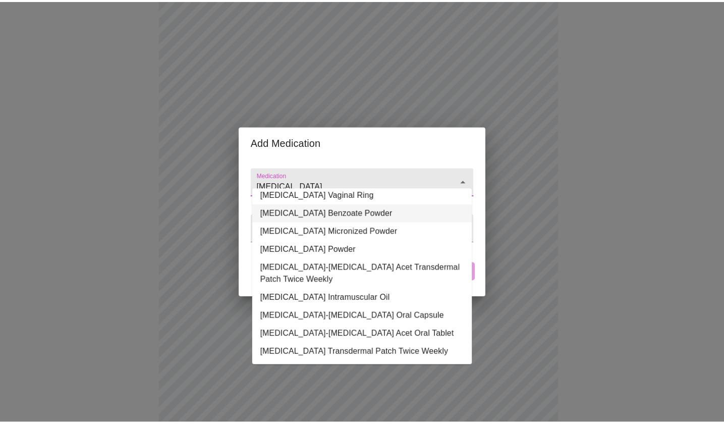
scroll to position [87, 0]
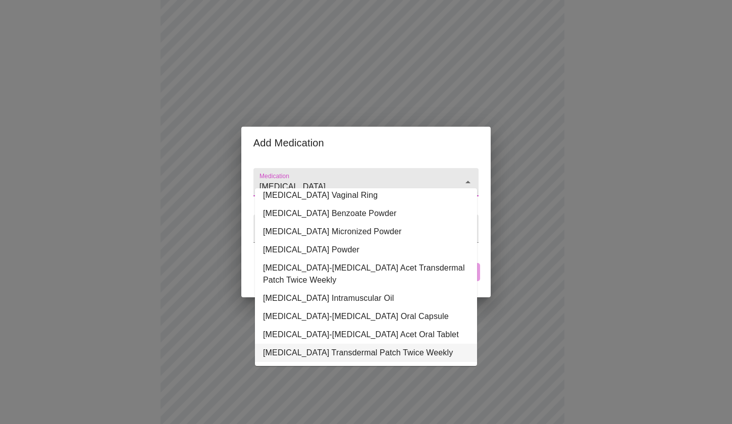
click at [343, 344] on li "[MEDICAL_DATA] Transdermal Patch Twice Weekly" at bounding box center [366, 353] width 222 height 18
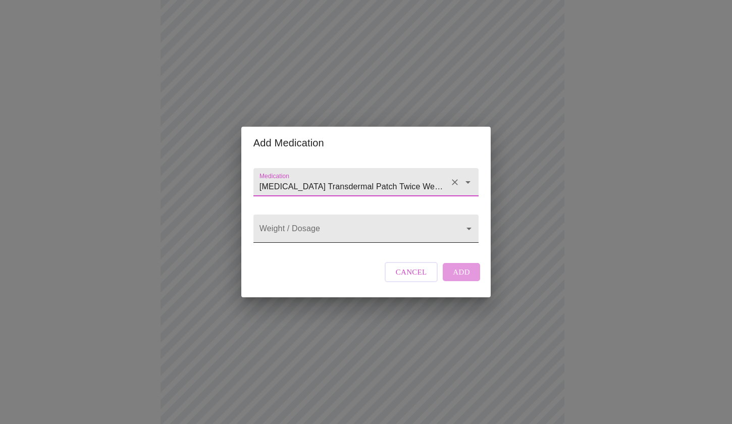
type input "[MEDICAL_DATA] Transdermal Patch Twice Weekly"
click at [469, 228] on body "MyMenopauseRx Appointments Messaging Labs Uploads Medications Community Refer a…" at bounding box center [366, 269] width 724 height 819
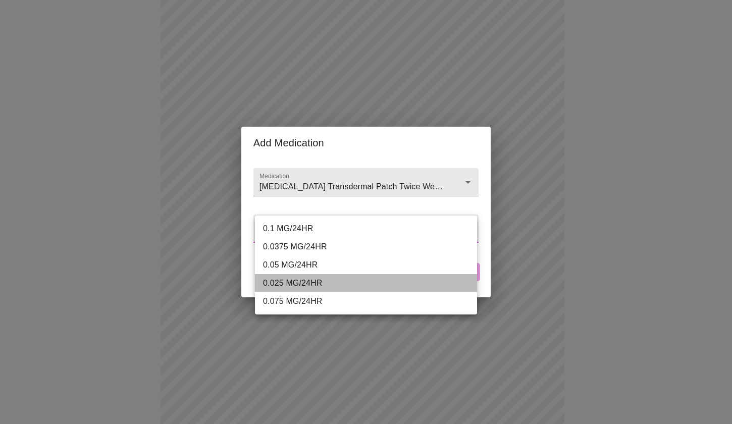
click at [301, 282] on li "0.025 MG/24HR" at bounding box center [366, 283] width 222 height 18
type input "0.025 MG/24HR"
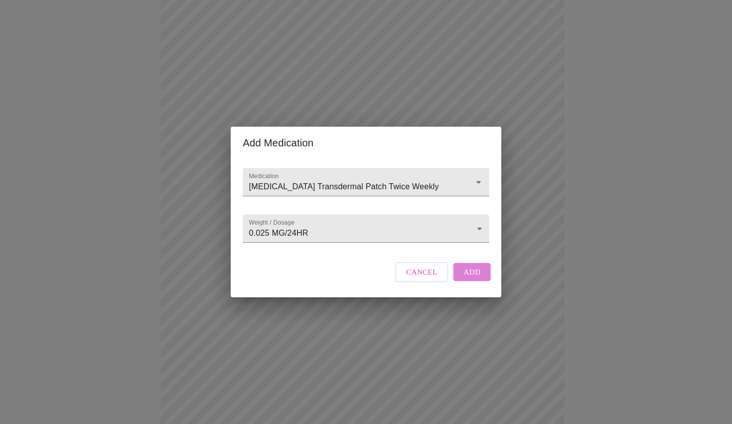
click at [472, 279] on span "Add" at bounding box center [471, 271] width 17 height 13
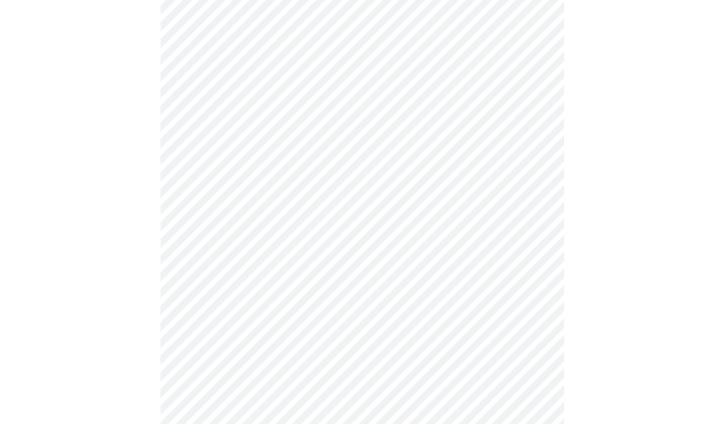
scroll to position [432, 0]
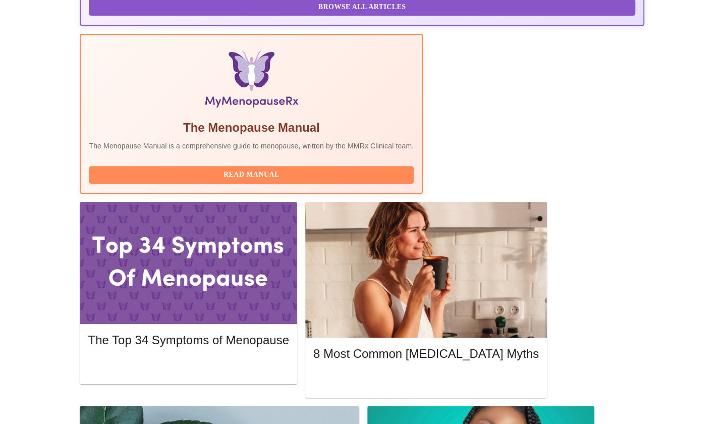
scroll to position [300, 0]
